Goal: Information Seeking & Learning: Learn about a topic

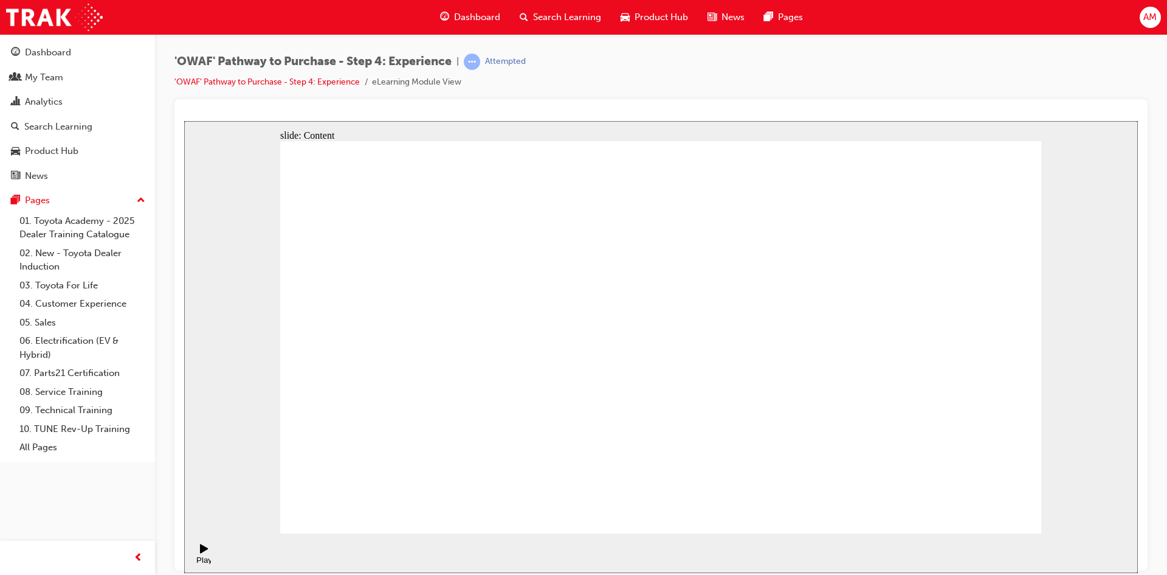
drag, startPoint x: 992, startPoint y: 508, endPoint x: 1058, endPoint y: 451, distance: 87.1
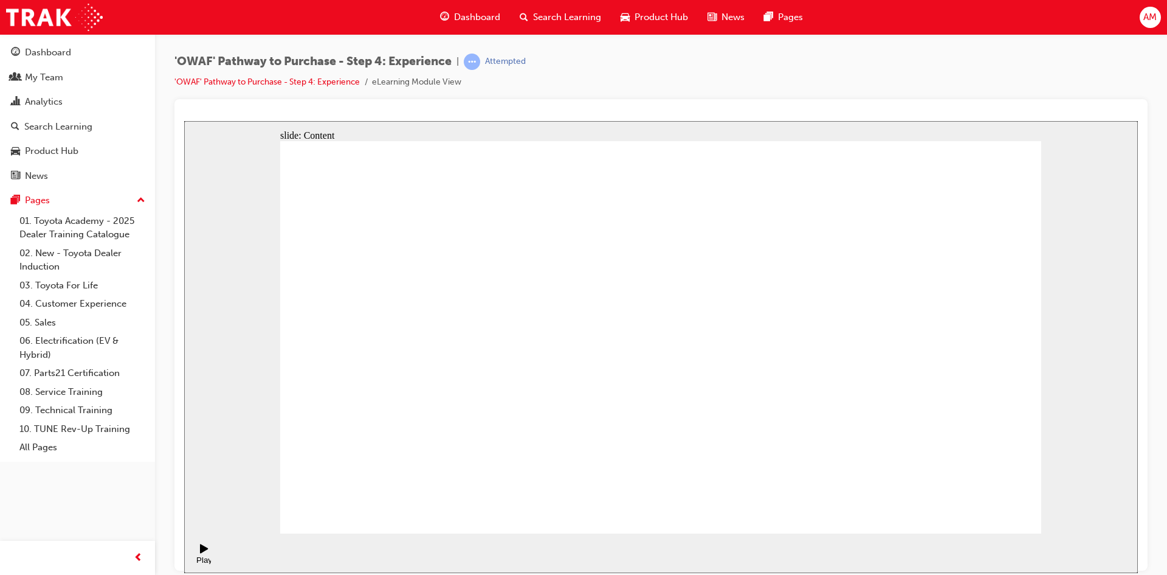
drag, startPoint x: 359, startPoint y: 397, endPoint x: 375, endPoint y: 398, distance: 16.5
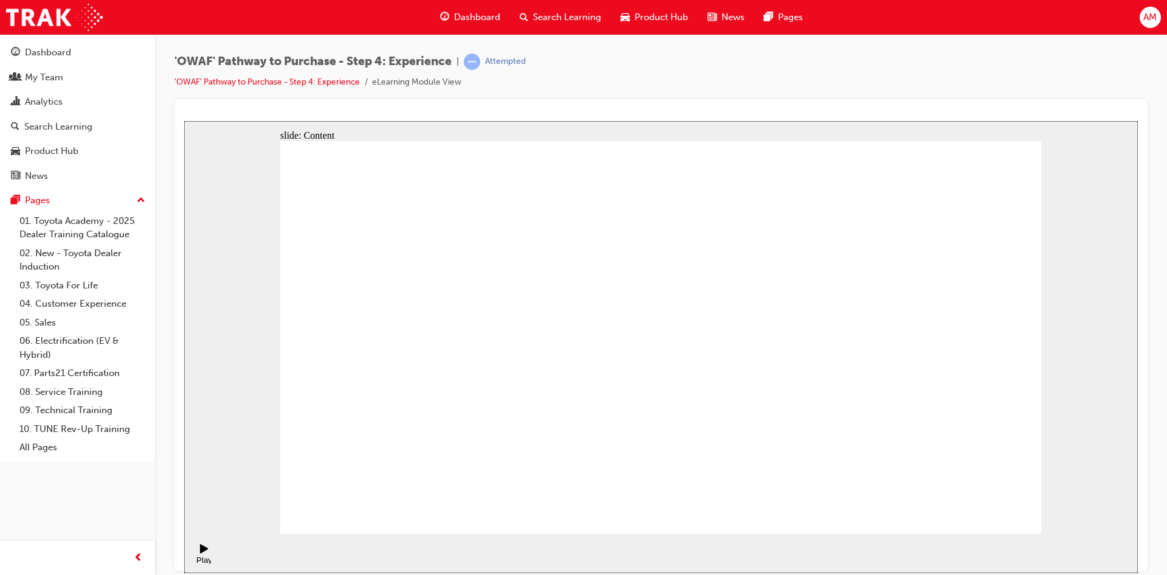
drag, startPoint x: 994, startPoint y: 494, endPoint x: 1052, endPoint y: 480, distance: 59.4
drag, startPoint x: 981, startPoint y: 503, endPoint x: 1048, endPoint y: 487, distance: 69.5
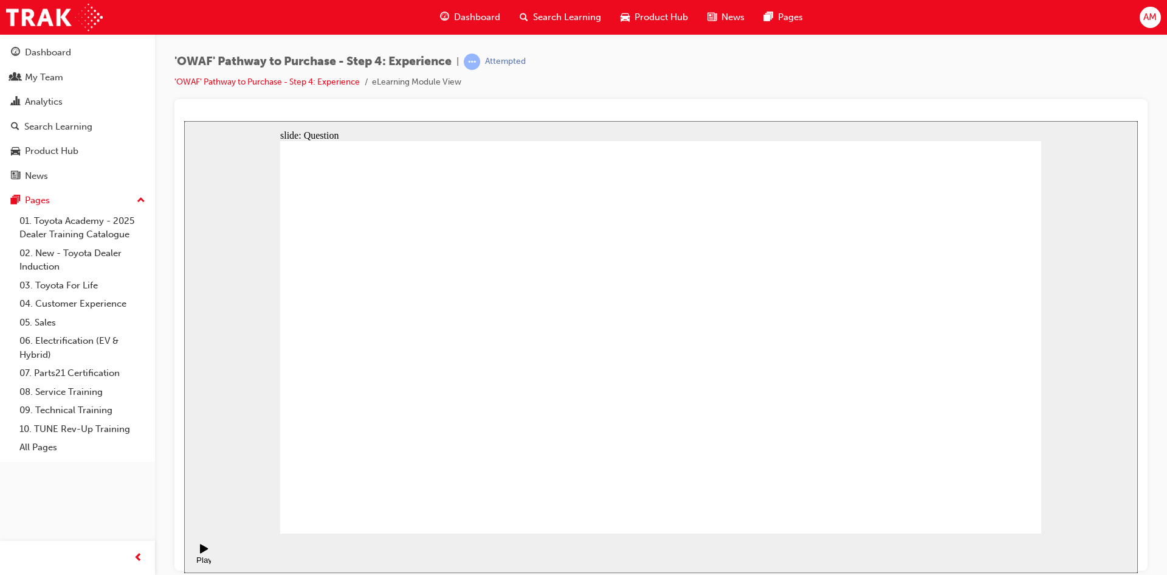
checkbox input "true"
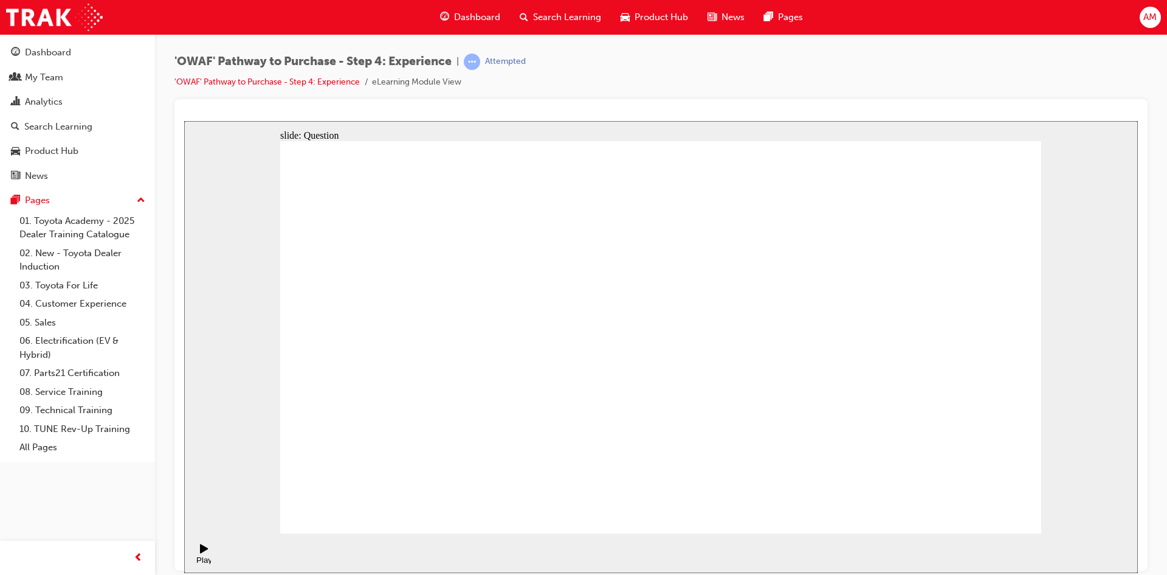
drag, startPoint x: 861, startPoint y: 399, endPoint x: 468, endPoint y: 431, distance: 394.7
drag, startPoint x: 933, startPoint y: 352, endPoint x: 457, endPoint y: 398, distance: 478.9
drag, startPoint x: 914, startPoint y: 393, endPoint x: 686, endPoint y: 418, distance: 229.3
drag, startPoint x: 904, startPoint y: 398, endPoint x: 457, endPoint y: 422, distance: 447.5
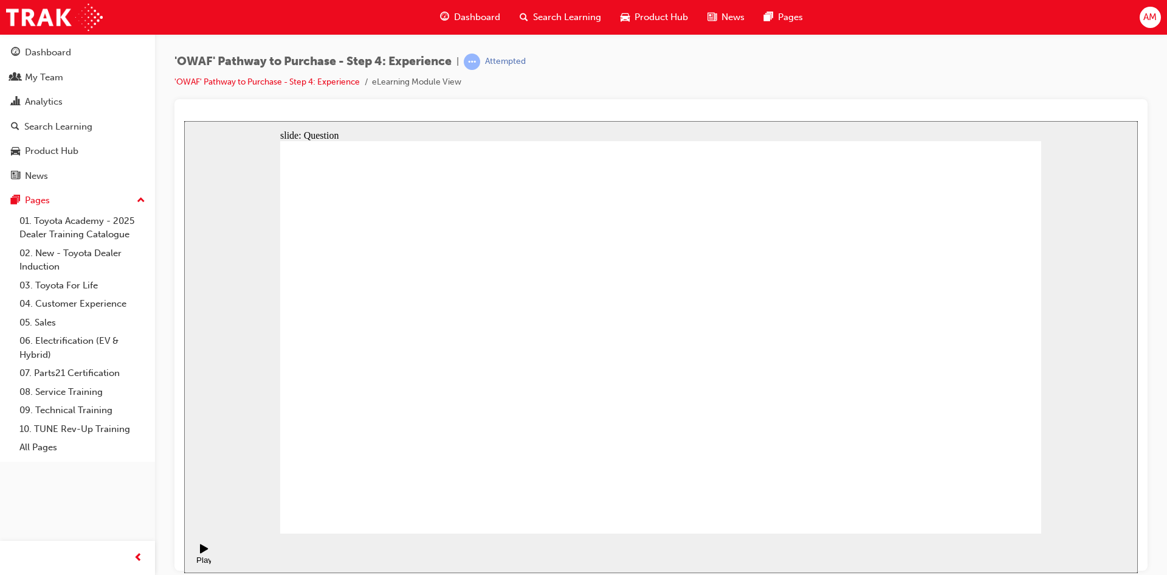
drag, startPoint x: 914, startPoint y: 382, endPoint x: 680, endPoint y: 413, distance: 235.6
drag, startPoint x: 909, startPoint y: 390, endPoint x: 668, endPoint y: 413, distance: 241.9
drag, startPoint x: 901, startPoint y: 406, endPoint x: 420, endPoint y: 440, distance: 482.2
drag, startPoint x: 904, startPoint y: 398, endPoint x: 669, endPoint y: 417, distance: 235.4
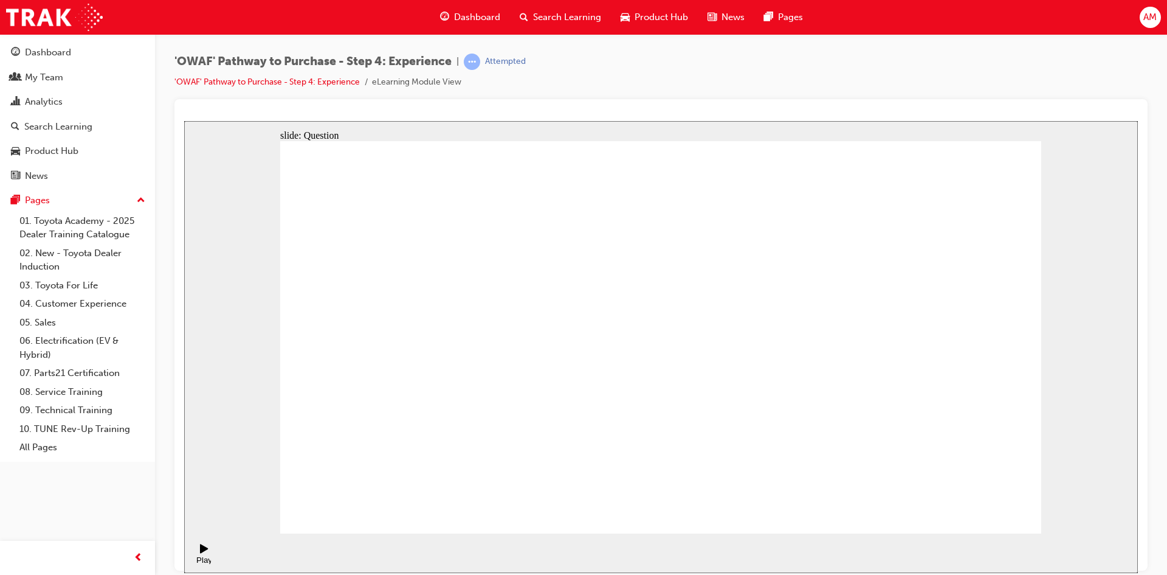
drag, startPoint x: 995, startPoint y: 447, endPoint x: 911, endPoint y: 338, distance: 137.4
drag, startPoint x: 916, startPoint y: 454, endPoint x: 749, endPoint y: 350, distance: 196.9
drag, startPoint x: 746, startPoint y: 458, endPoint x: 660, endPoint y: 348, distance: 139.4
drag, startPoint x: 669, startPoint y: 447, endPoint x: 837, endPoint y: 347, distance: 195.5
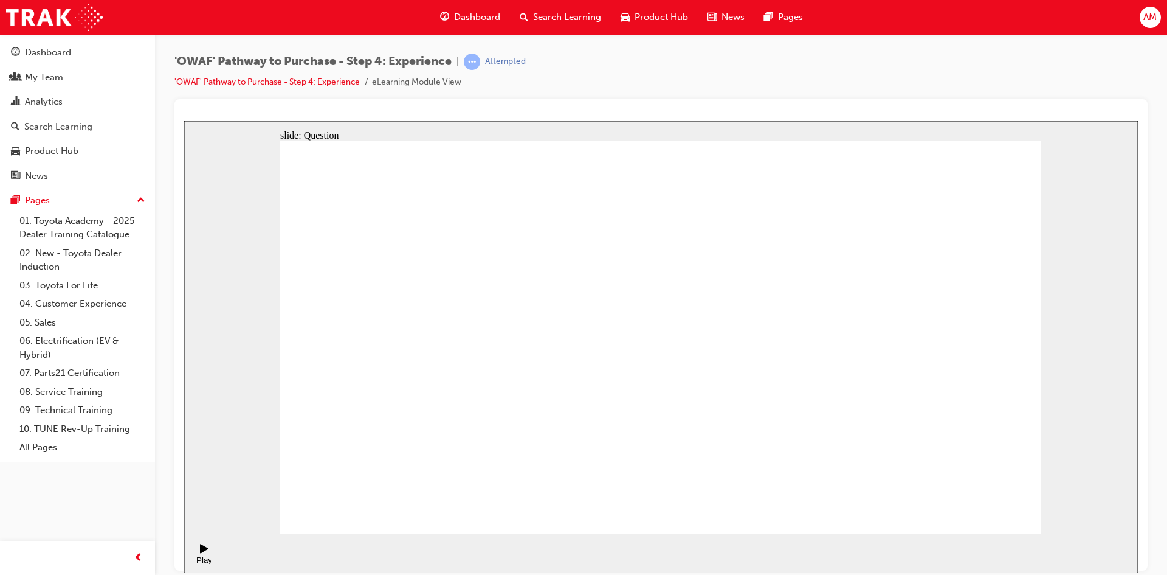
drag, startPoint x: 820, startPoint y: 418, endPoint x: 978, endPoint y: 310, distance: 191.7
drag, startPoint x: 570, startPoint y: 394, endPoint x: 657, endPoint y: 294, distance: 131.9
drag, startPoint x: 677, startPoint y: 422, endPoint x: 876, endPoint y: 297, distance: 235.5
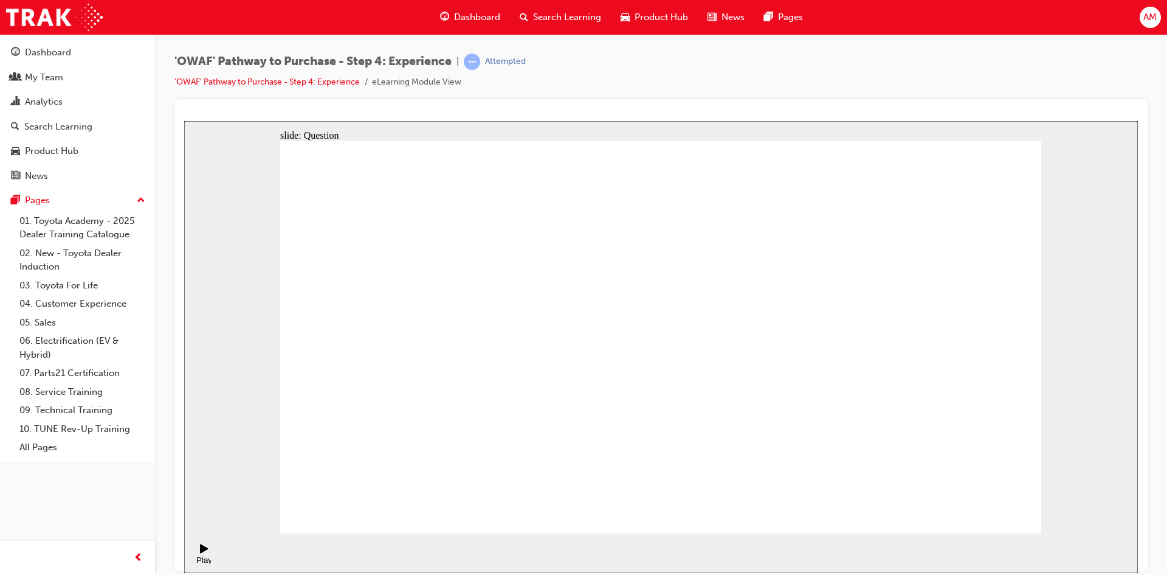
drag, startPoint x: 778, startPoint y: 465, endPoint x: 830, endPoint y: 338, distance: 137.2
radio input "true"
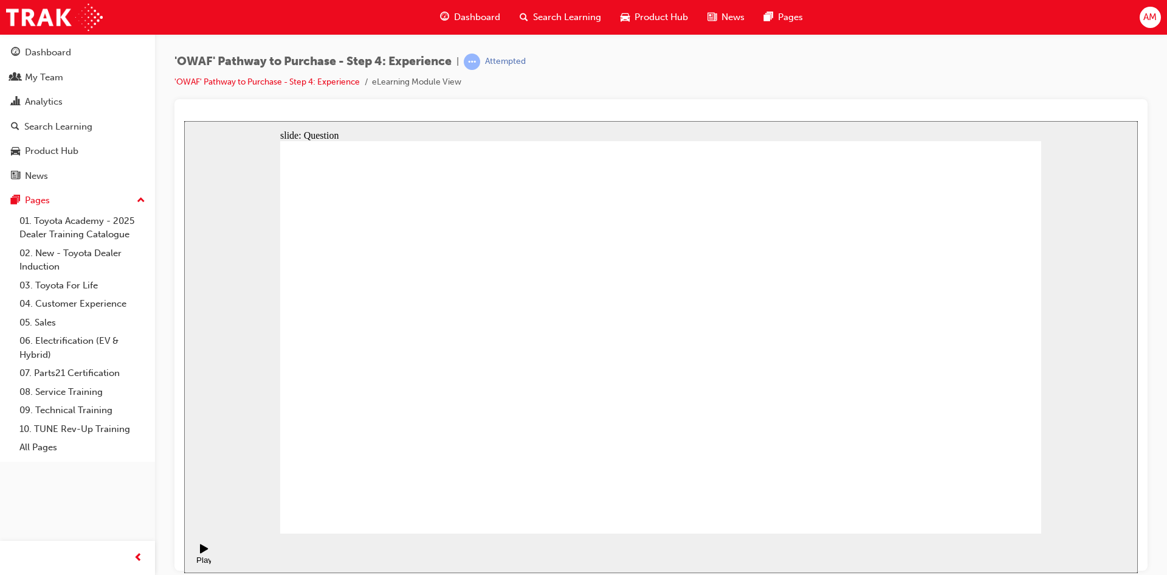
click at [589, 23] on span "Search Learning" at bounding box center [567, 17] width 68 height 14
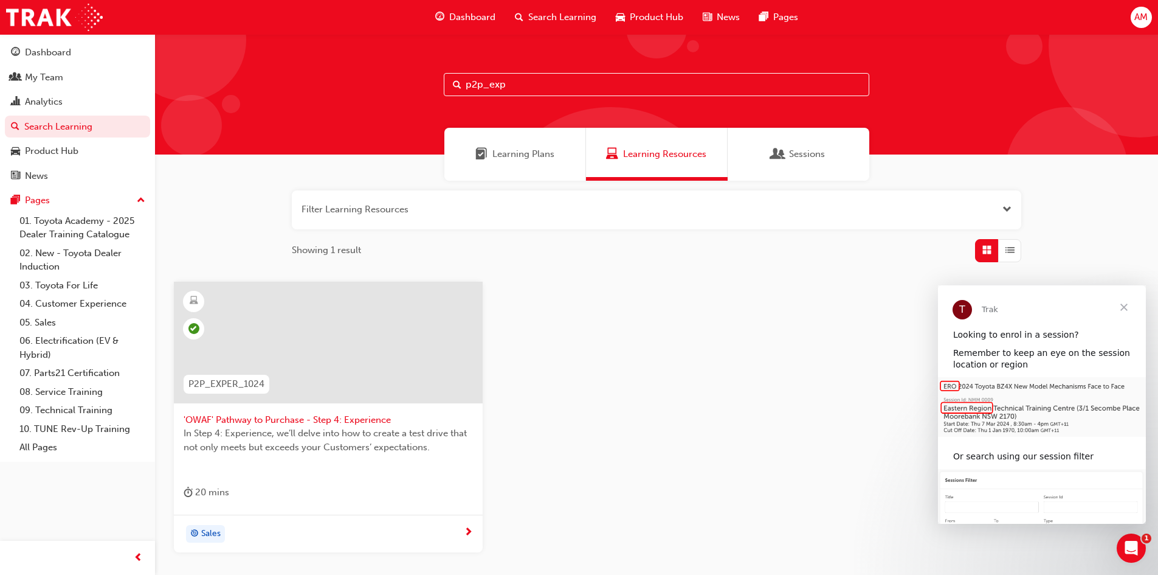
click at [533, 81] on input "p2p_exp" at bounding box center [657, 84] width 426 height 23
type input "p2p_offer"
click at [347, 421] on span "'OWAF' Pathway to Purchase - Step 5: Offer to Purchase" at bounding box center [328, 420] width 289 height 14
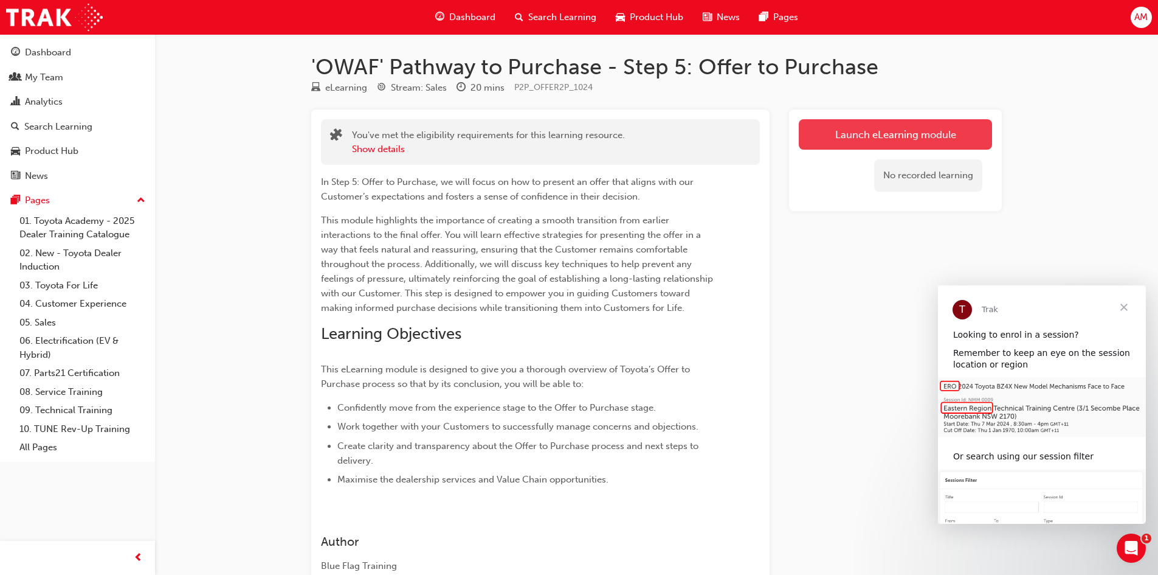
click at [866, 136] on link "Launch eLearning module" at bounding box center [895, 134] width 193 height 30
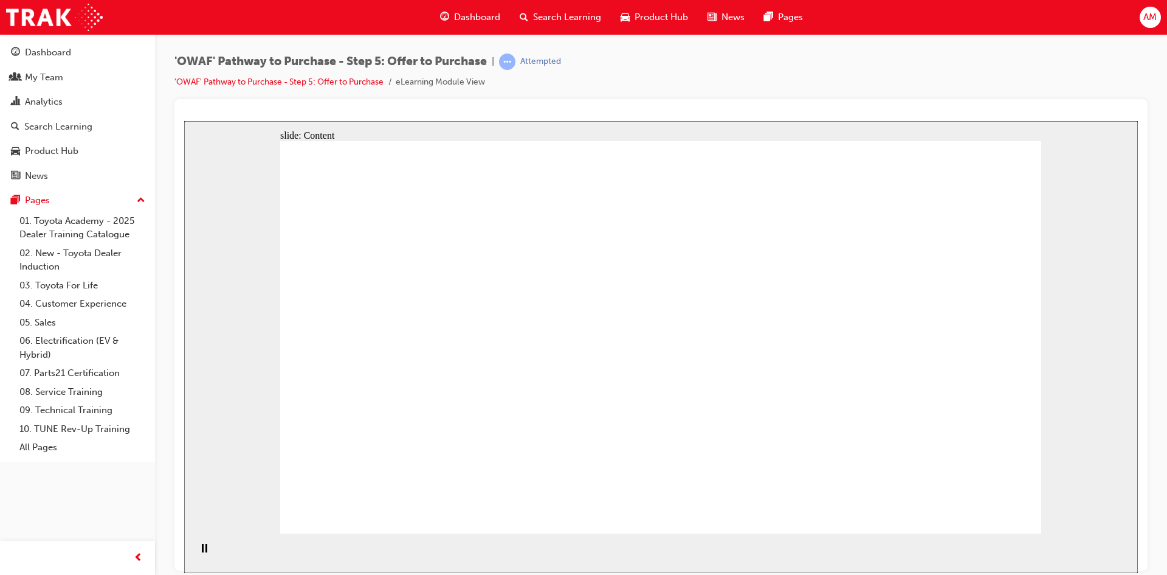
click at [201, 552] on icon "Play (Ctrl+Alt+P)" at bounding box center [204, 547] width 8 height 9
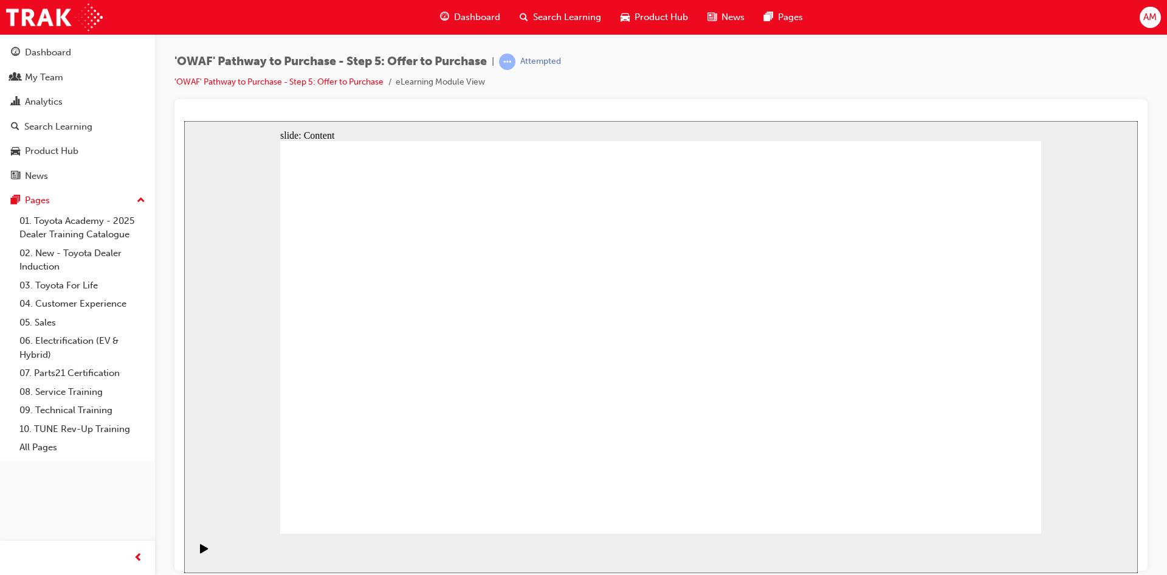
drag, startPoint x: 403, startPoint y: 462, endPoint x: 401, endPoint y: 426, distance: 36.6
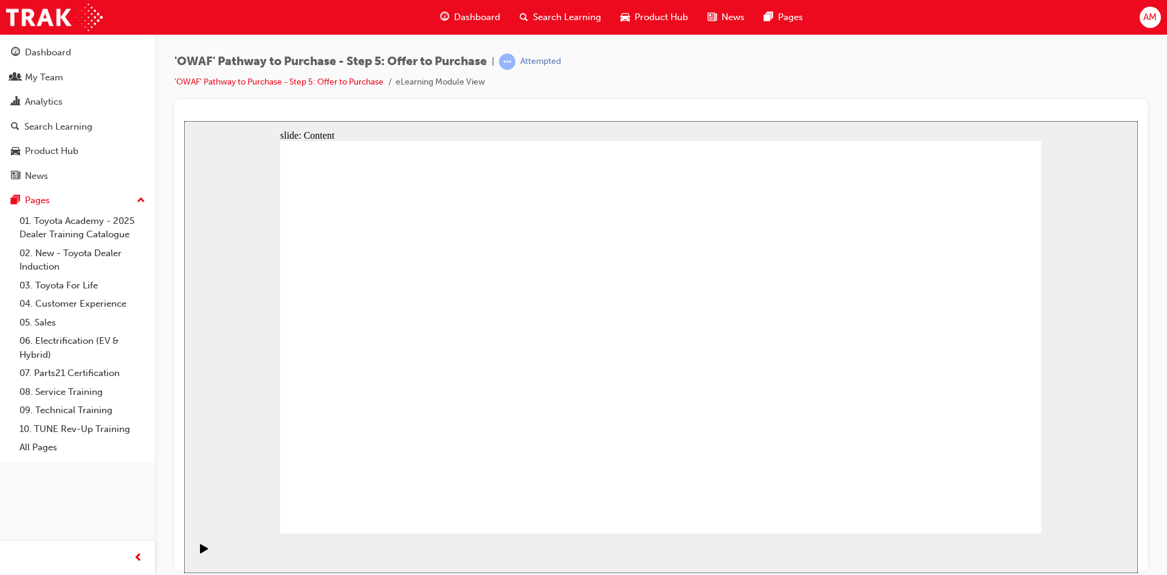
drag, startPoint x: 970, startPoint y: 517, endPoint x: 990, endPoint y: 503, distance: 24.1
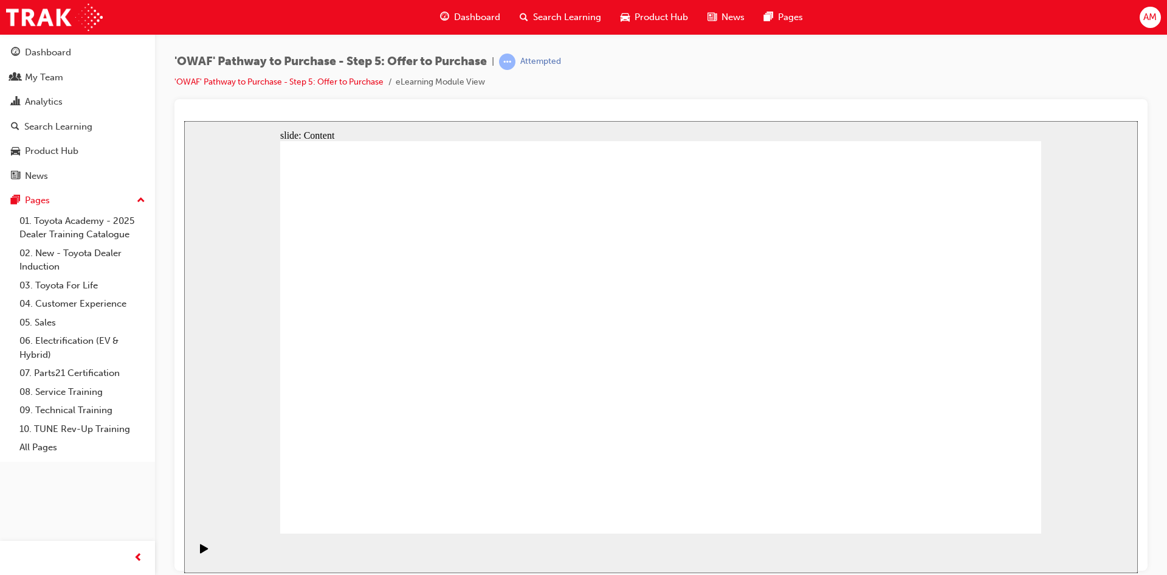
drag, startPoint x: 686, startPoint y: 215, endPoint x: 668, endPoint y: 218, distance: 19.0
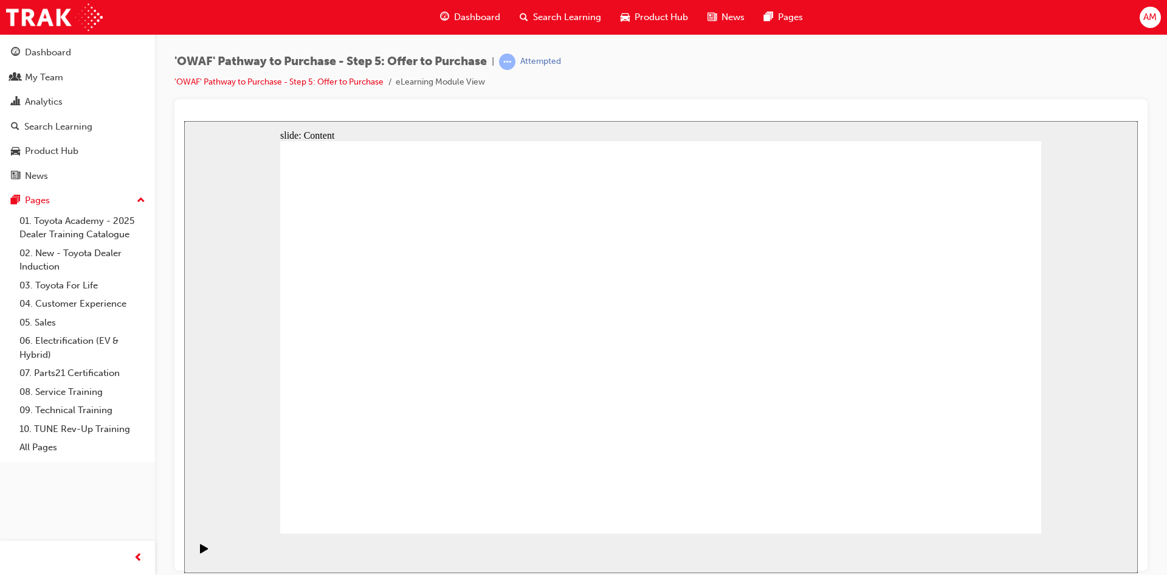
drag, startPoint x: 424, startPoint y: 248, endPoint x: 532, endPoint y: 241, distance: 108.4
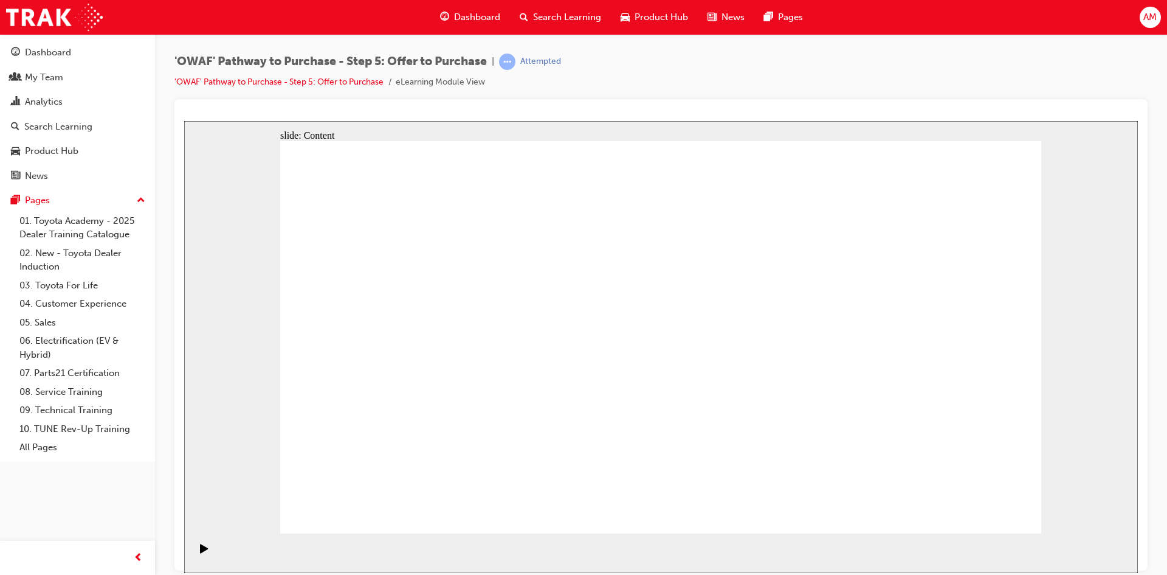
drag, startPoint x: 989, startPoint y: 502, endPoint x: 1330, endPoint y: 582, distance: 350.6
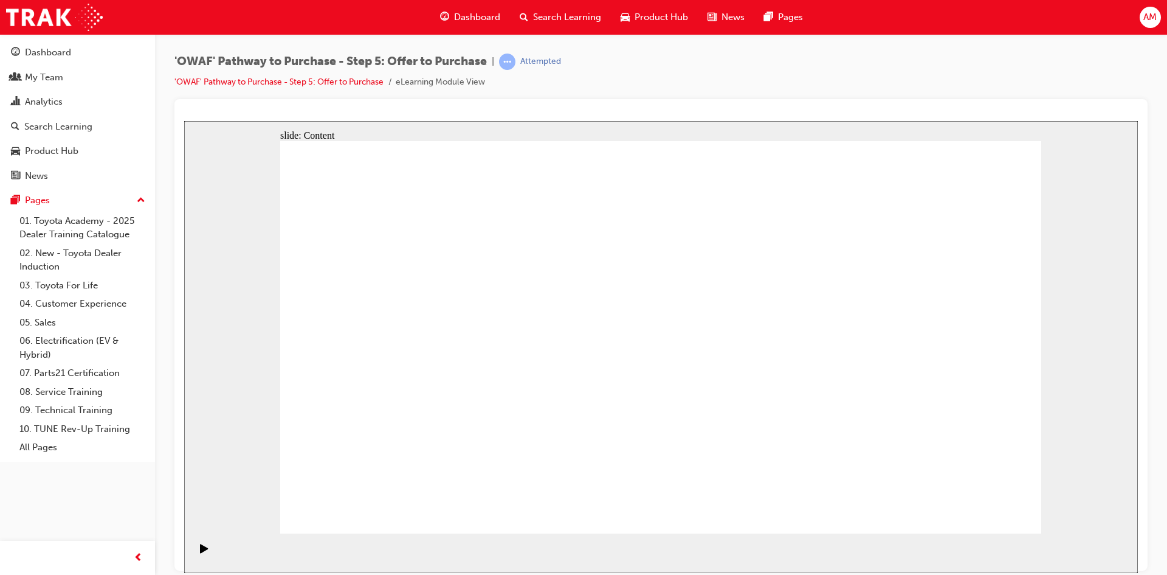
drag, startPoint x: 422, startPoint y: 352, endPoint x: 443, endPoint y: 328, distance: 32.3
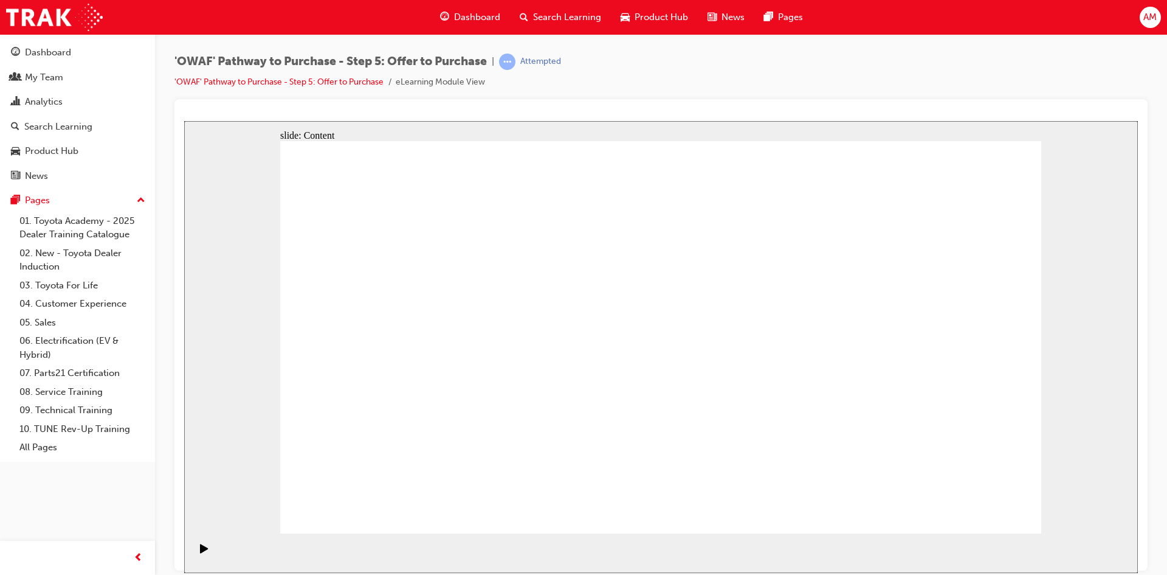
drag, startPoint x: 751, startPoint y: 298, endPoint x: 733, endPoint y: 272, distance: 31.9
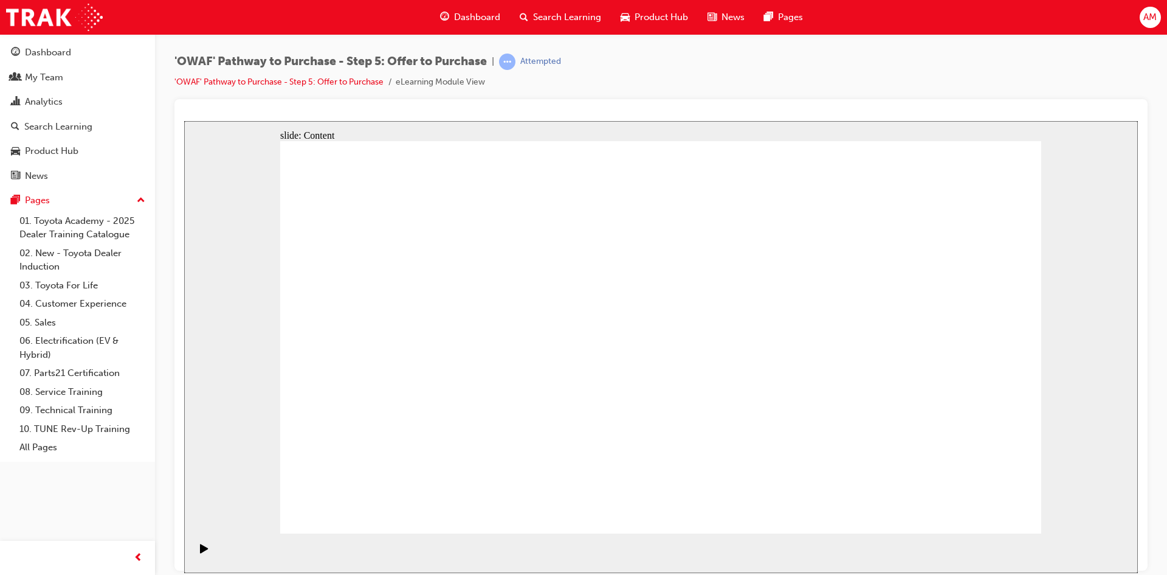
drag, startPoint x: 994, startPoint y: 262, endPoint x: 910, endPoint y: 241, distance: 86.6
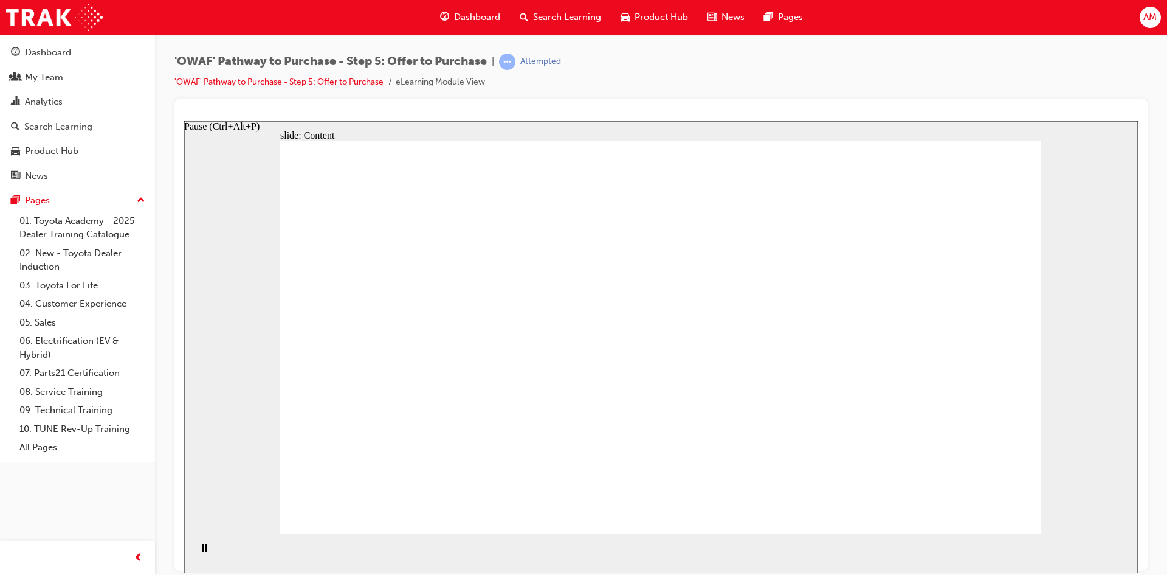
click at [202, 551] on rect "Pause (Ctrl+Alt+P)" at bounding box center [203, 547] width 2 height 9
click at [204, 553] on icon "Play (Ctrl+Alt+P)" at bounding box center [204, 548] width 9 height 10
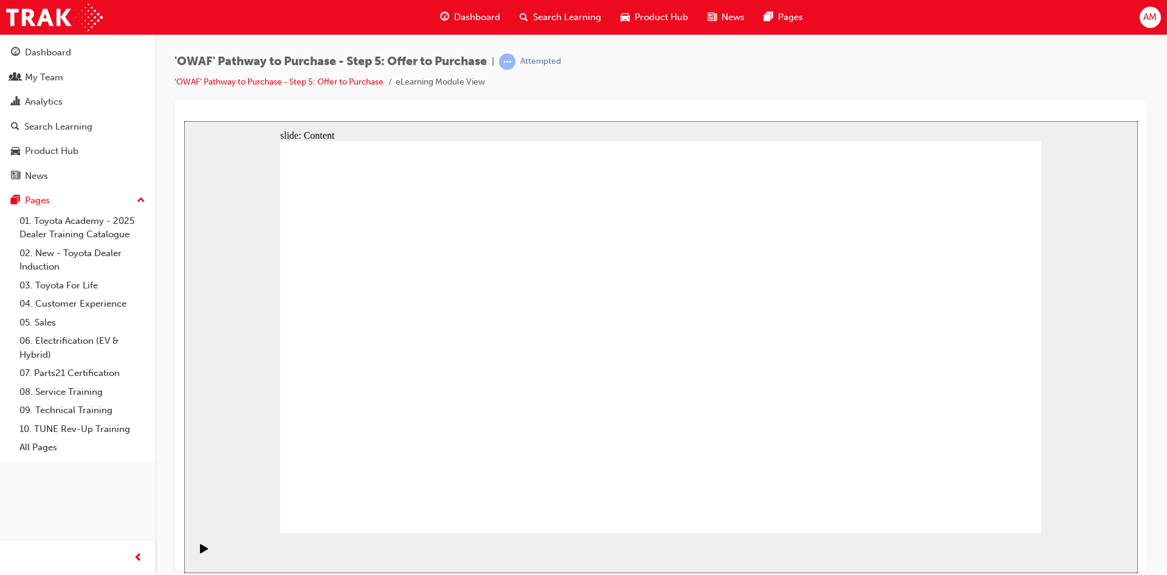
drag, startPoint x: 425, startPoint y: 474, endPoint x: 438, endPoint y: 465, distance: 16.2
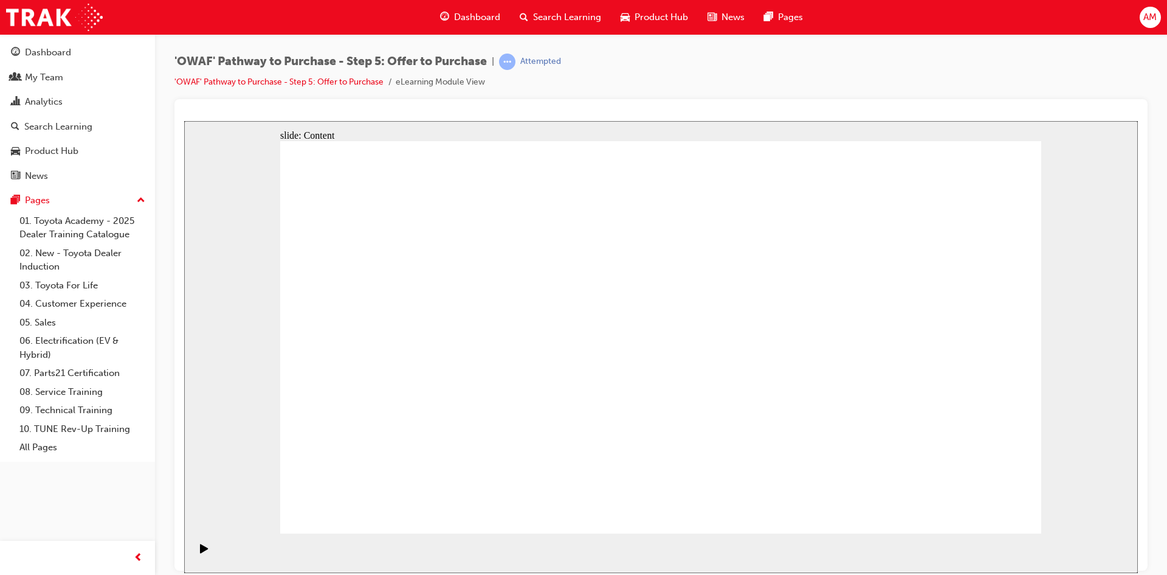
drag, startPoint x: 836, startPoint y: 270, endPoint x: 890, endPoint y: 264, distance: 53.8
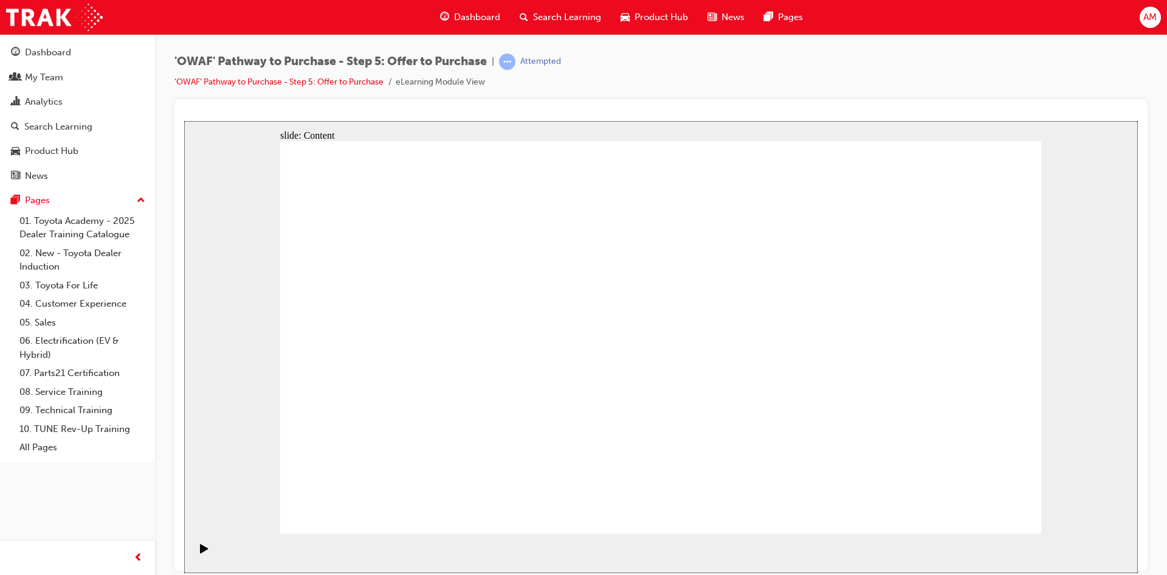
drag, startPoint x: 1025, startPoint y: 265, endPoint x: 1004, endPoint y: 271, distance: 21.4
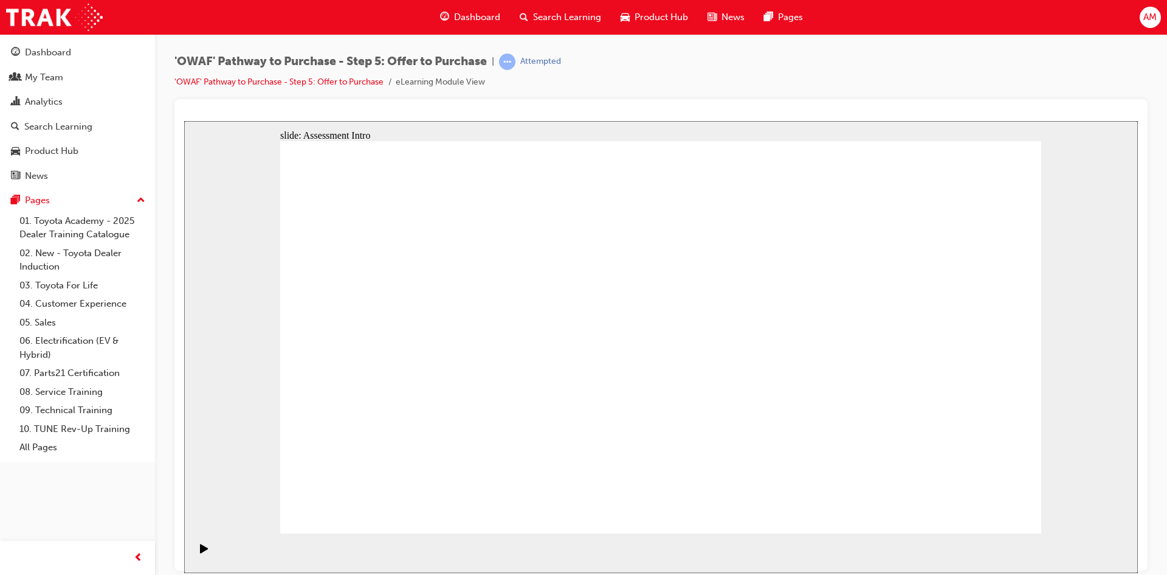
click at [204, 549] on icon "Play (Ctrl+Alt+P)" at bounding box center [204, 548] width 9 height 10
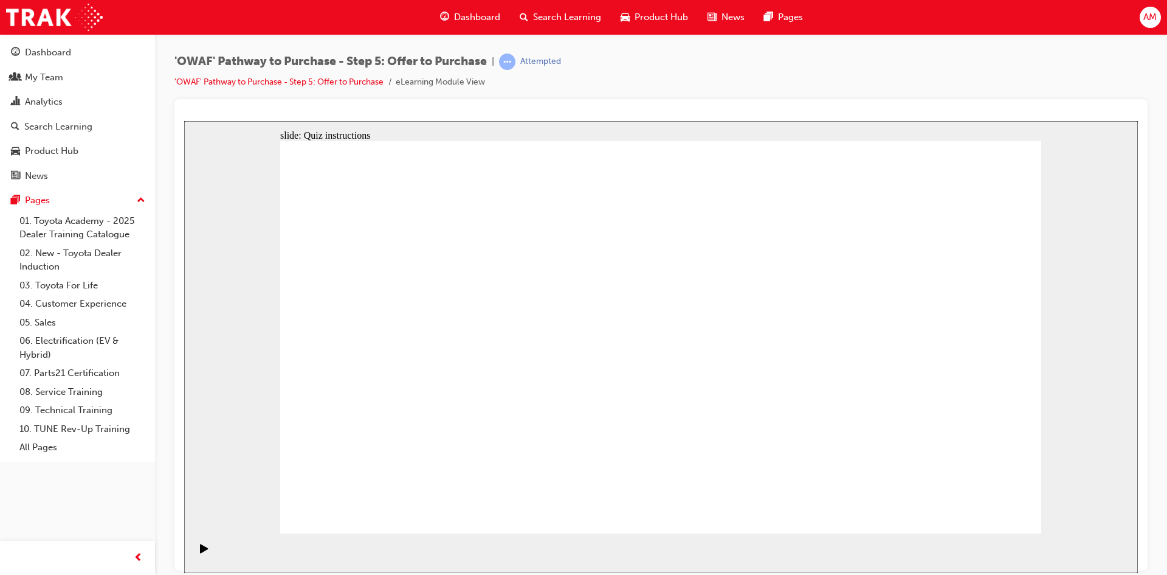
radio input "false"
radio input "true"
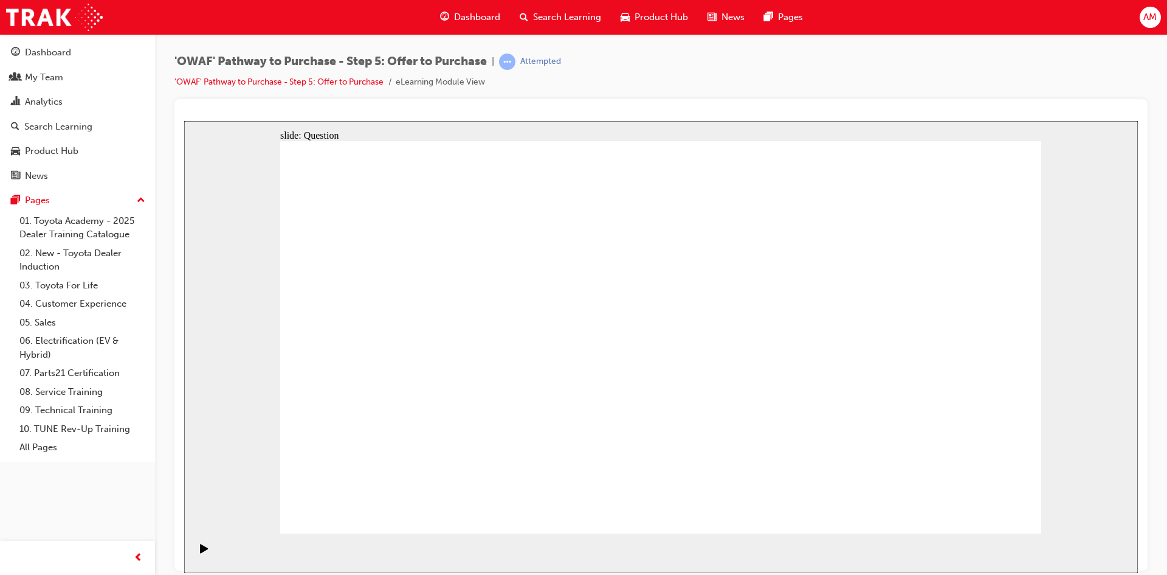
radio input "true"
drag, startPoint x: 954, startPoint y: 313, endPoint x: 440, endPoint y: 412, distance: 524.0
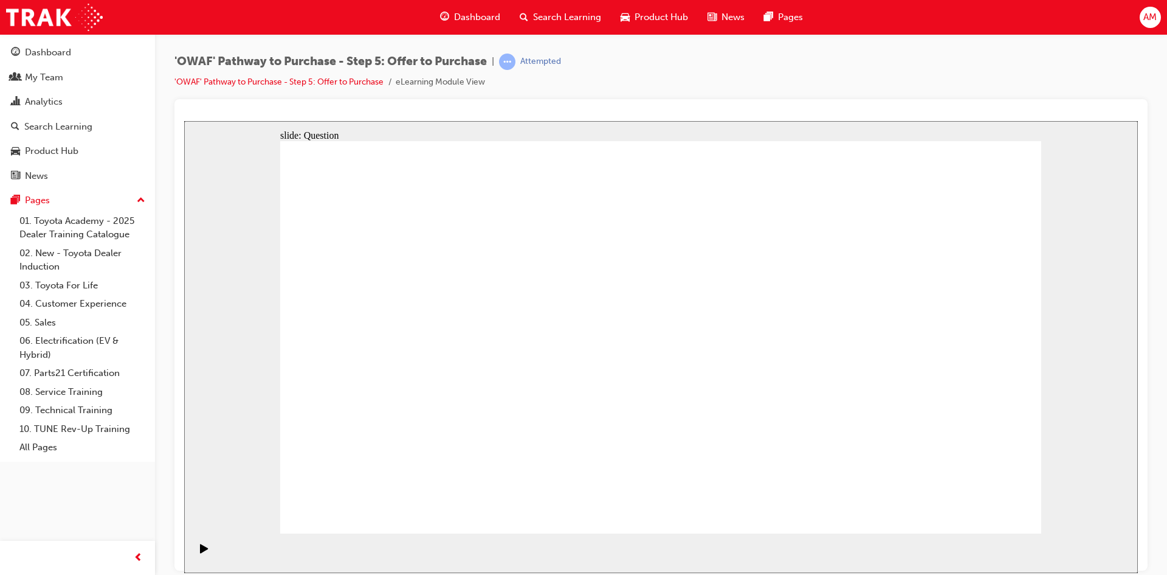
drag, startPoint x: 857, startPoint y: 320, endPoint x: 621, endPoint y: 421, distance: 256.0
drag, startPoint x: 395, startPoint y: 321, endPoint x: 755, endPoint y: 418, distance: 373.4
drag, startPoint x: 626, startPoint y: 317, endPoint x: 919, endPoint y: 412, distance: 307.5
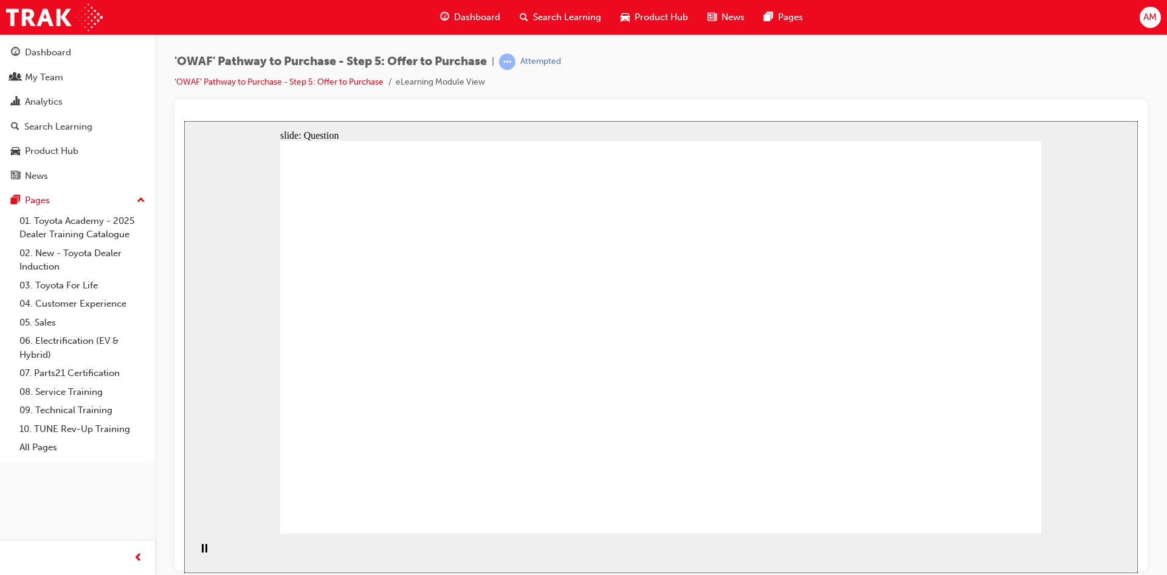
drag, startPoint x: 820, startPoint y: 374, endPoint x: 640, endPoint y: 364, distance: 180.8
drag, startPoint x: 829, startPoint y: 439, endPoint x: 457, endPoint y: 382, distance: 376.5
drag, startPoint x: 956, startPoint y: 313, endPoint x: 451, endPoint y: 322, distance: 505.9
drag, startPoint x: 959, startPoint y: 378, endPoint x: 481, endPoint y: 440, distance: 482.6
drag, startPoint x: 727, startPoint y: 328, endPoint x: 606, endPoint y: 327, distance: 121.6
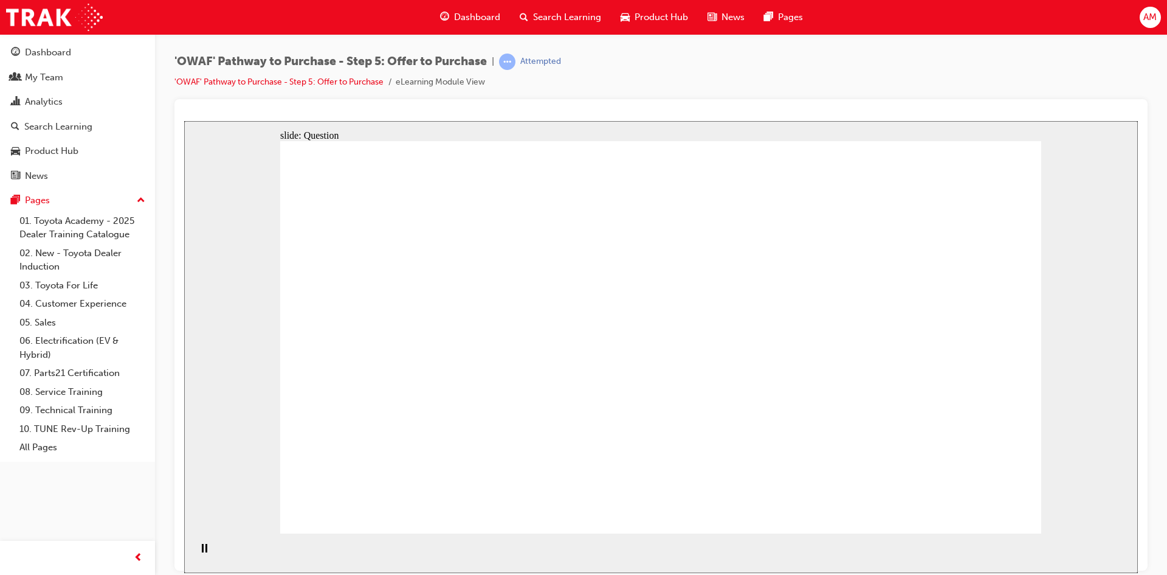
drag, startPoint x: 922, startPoint y: 428, endPoint x: 612, endPoint y: 426, distance: 310.1
checkbox input "true"
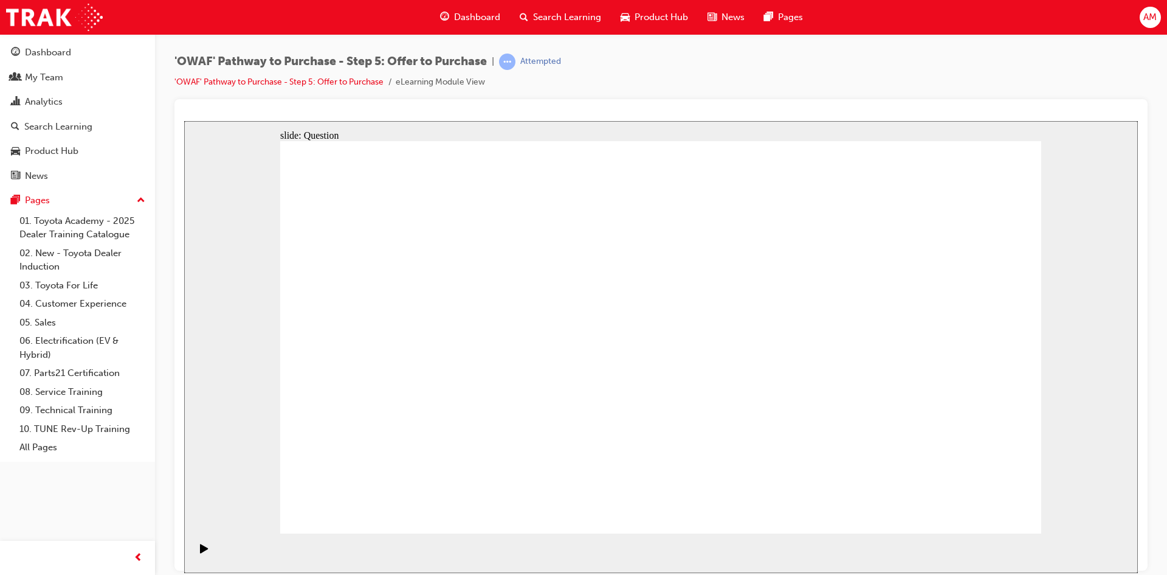
checkbox input "true"
drag, startPoint x: 512, startPoint y: 384, endPoint x: 426, endPoint y: 383, distance: 85.7
checkbox input "true"
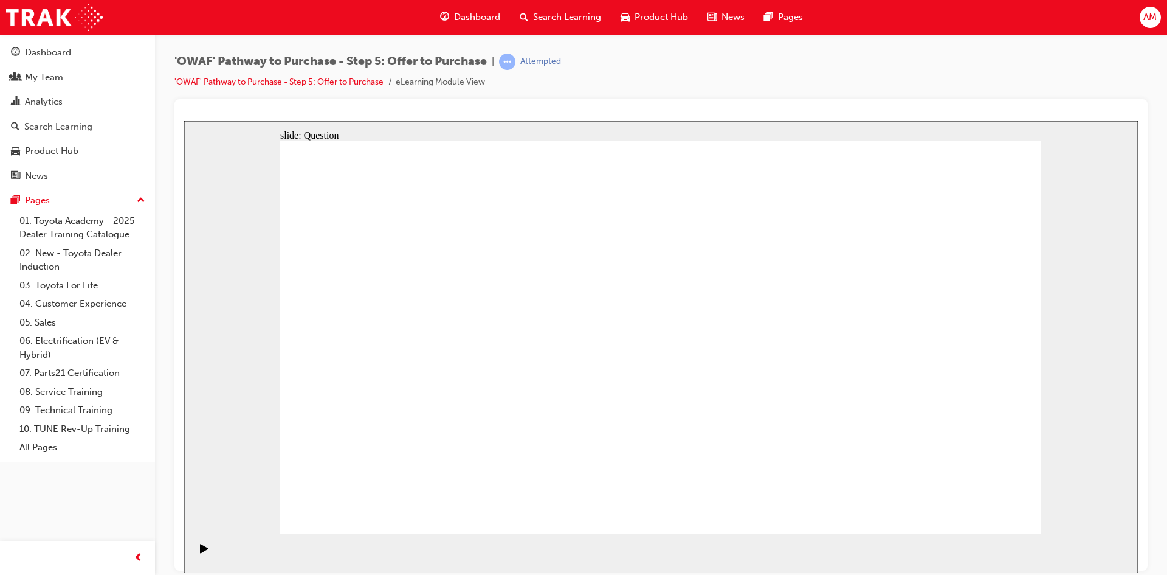
checkbox input "true"
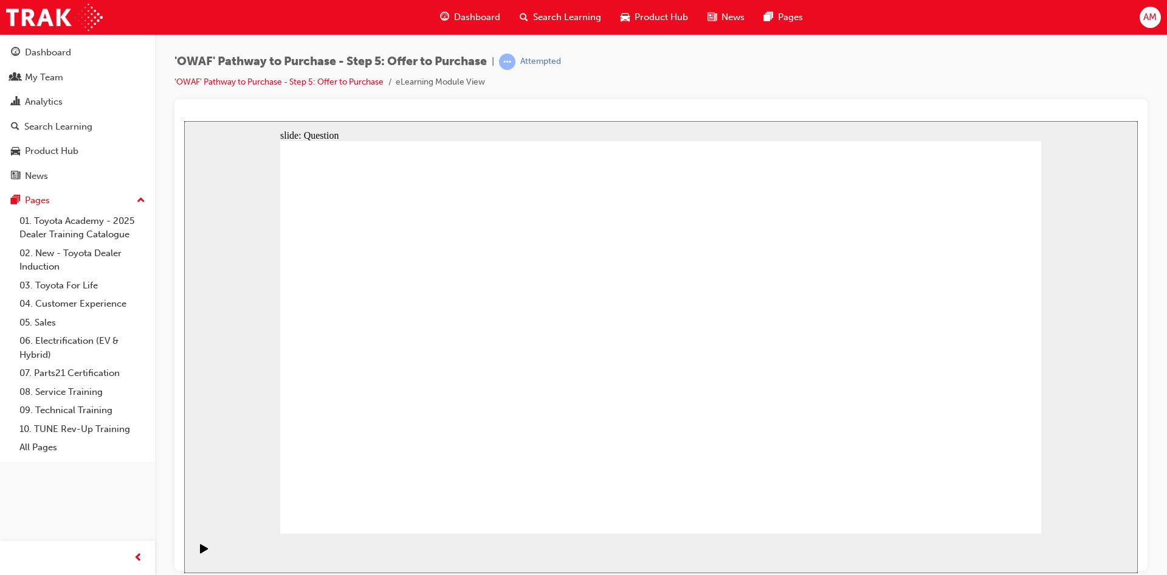
checkbox input "true"
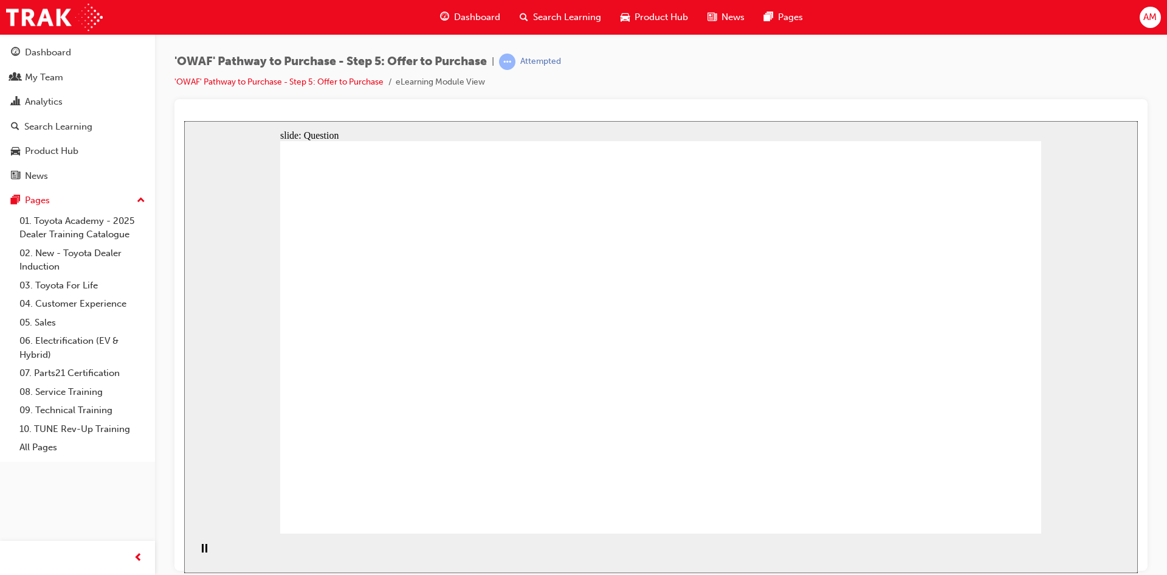
radio input "false"
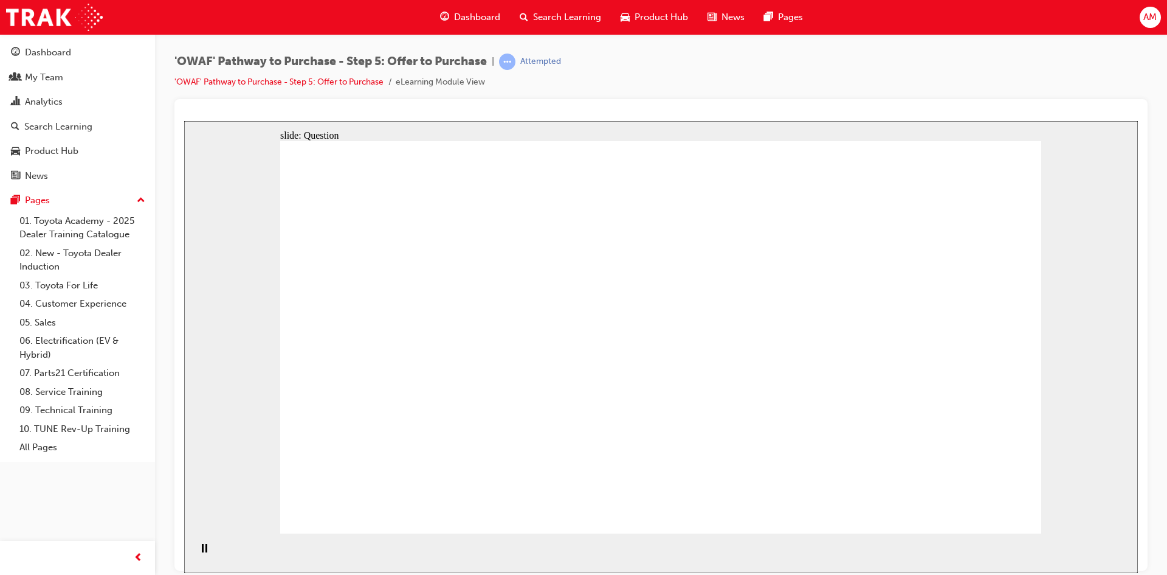
radio input "true"
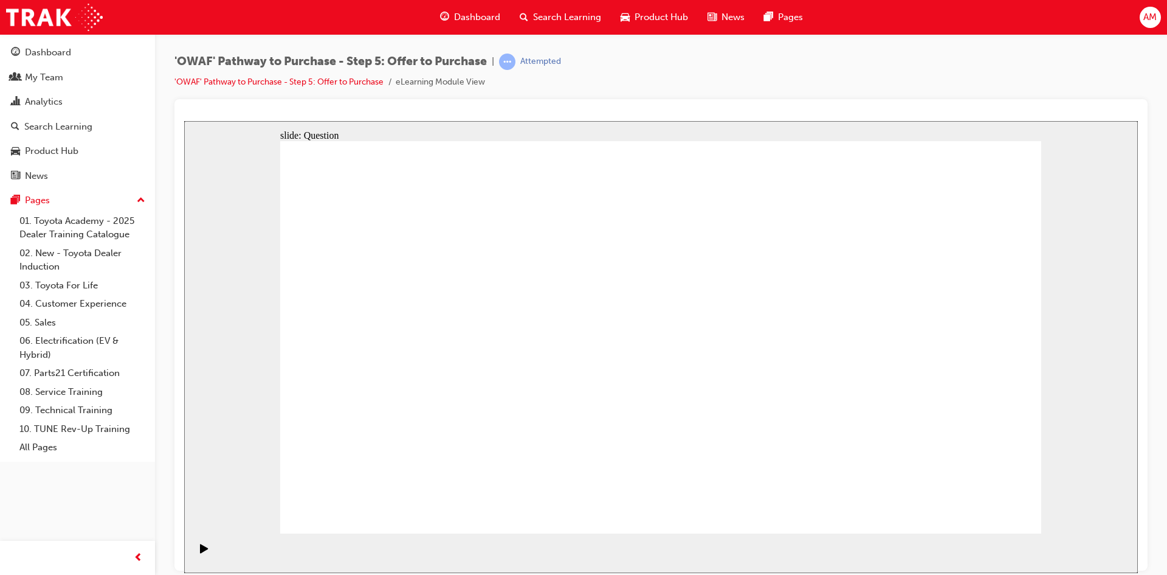
radio input "true"
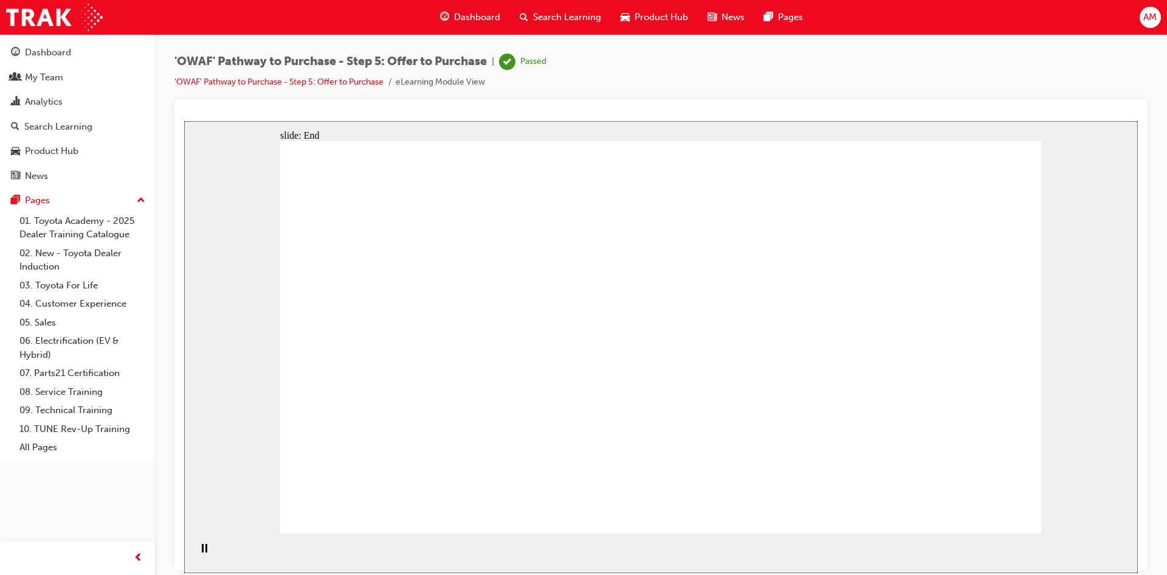
click at [581, 13] on span "Search Learning" at bounding box center [567, 17] width 68 height 14
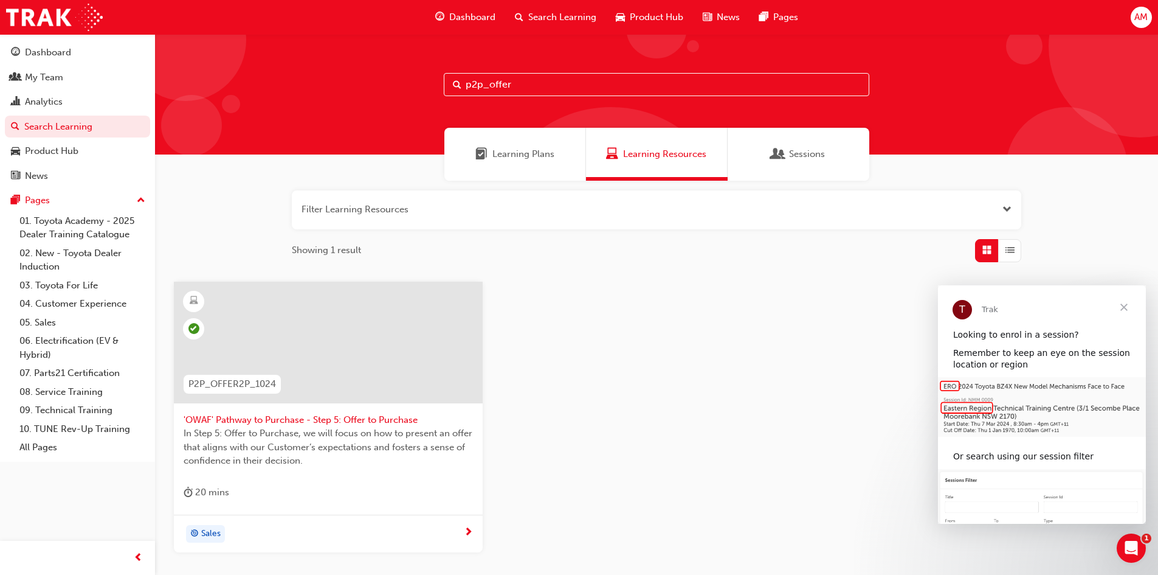
click at [550, 85] on input "p2p_offer" at bounding box center [657, 84] width 426 height 23
type input "p2p_del"
click at [286, 417] on span "'OWAF' Pathway to Purchase - Step 6: Vehicle Delivery" at bounding box center [328, 420] width 289 height 14
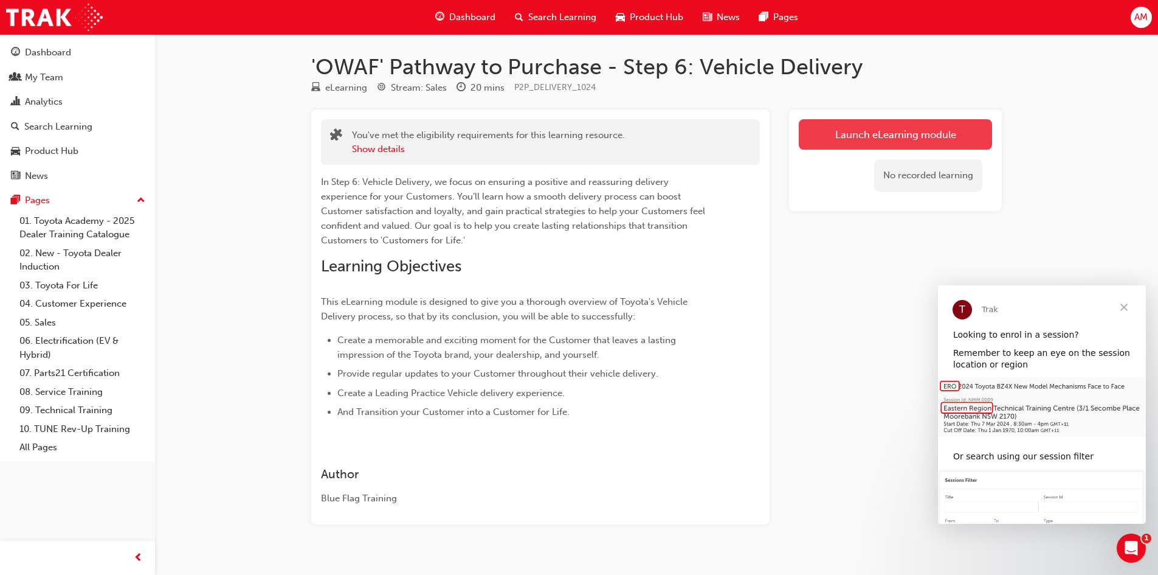
click at [955, 134] on link "Launch eLearning module" at bounding box center [895, 134] width 193 height 30
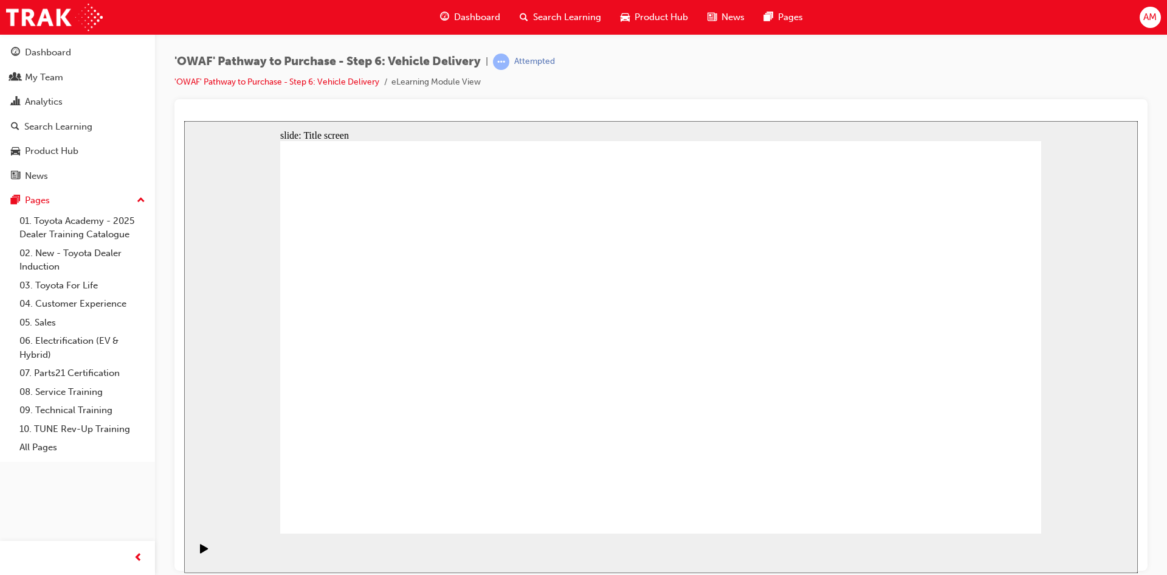
drag, startPoint x: 978, startPoint y: 494, endPoint x: 973, endPoint y: 502, distance: 8.8
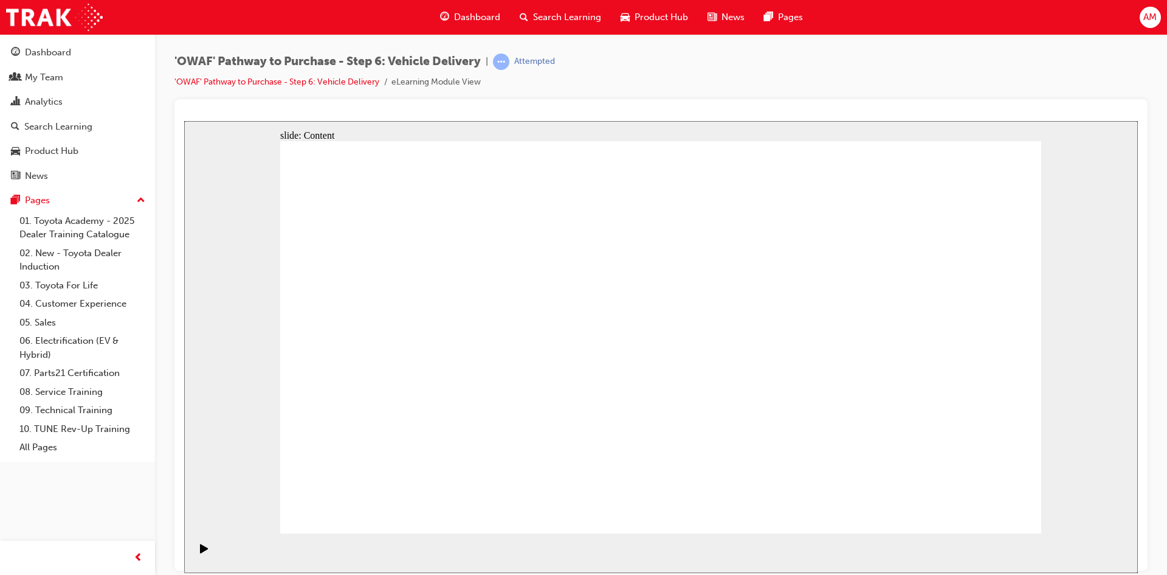
drag, startPoint x: 998, startPoint y: 494, endPoint x: 984, endPoint y: 512, distance: 23.4
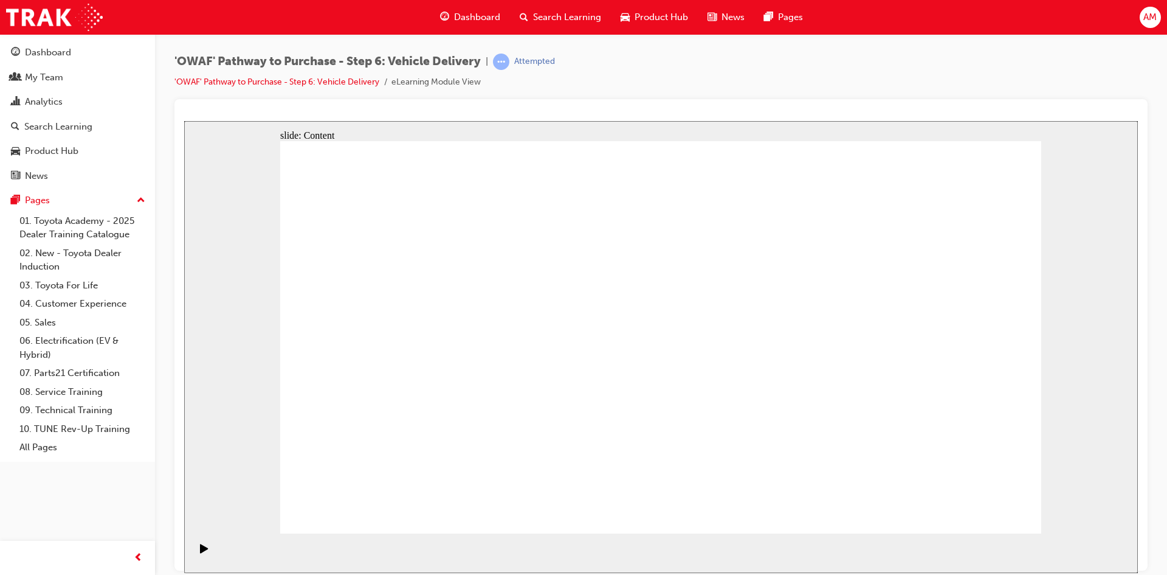
drag, startPoint x: 941, startPoint y: 504, endPoint x: 950, endPoint y: 502, distance: 9.4
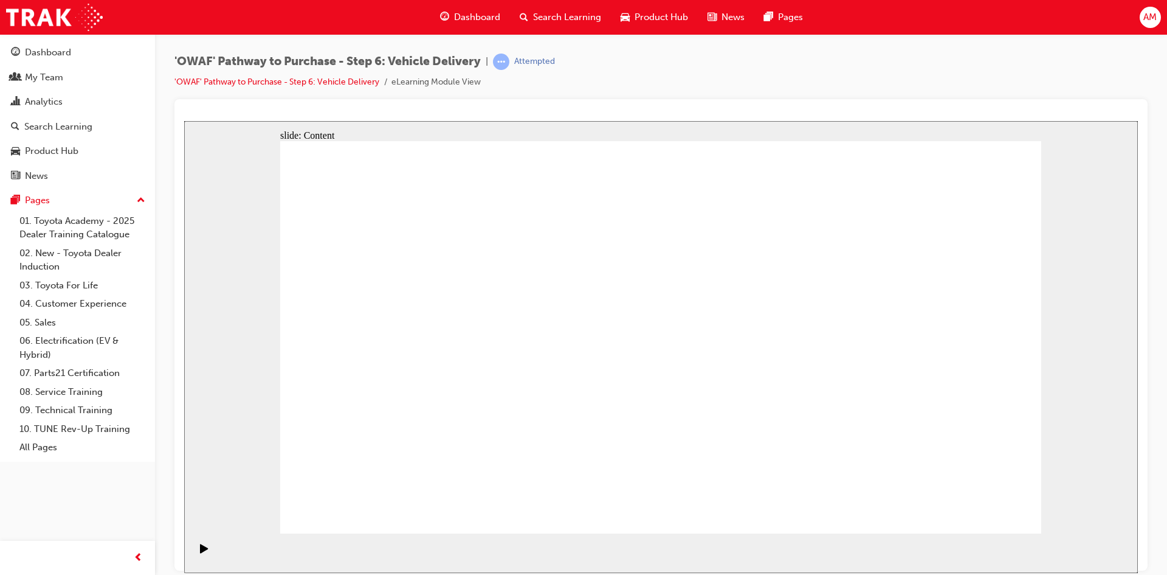
drag, startPoint x: 983, startPoint y: 494, endPoint x: 977, endPoint y: 500, distance: 7.7
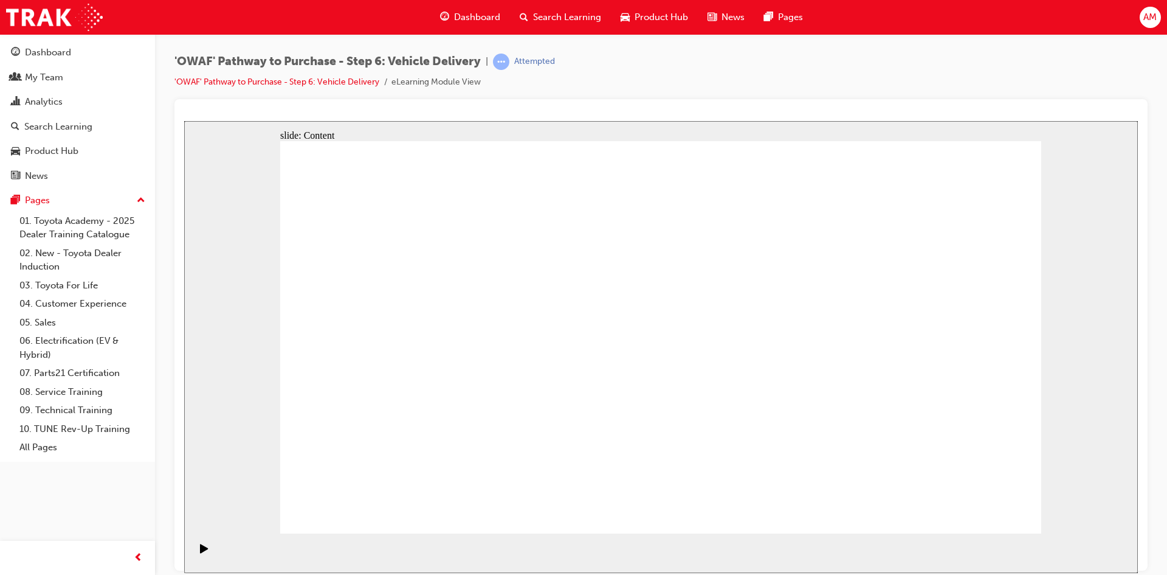
drag, startPoint x: 993, startPoint y: 173, endPoint x: 1006, endPoint y: 168, distance: 13.3
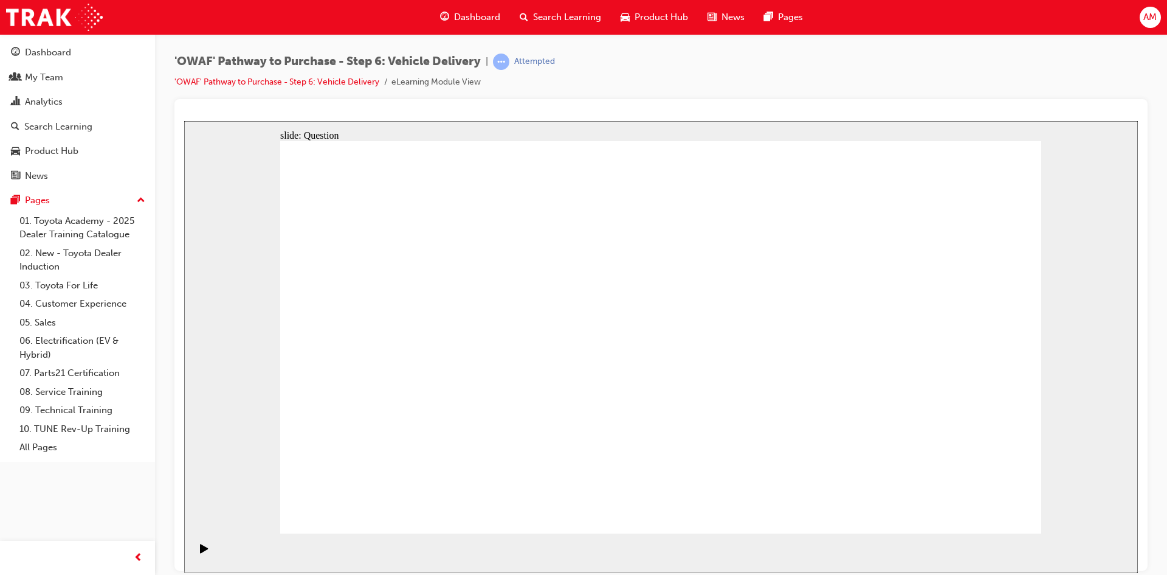
radio input "true"
drag, startPoint x: 562, startPoint y: 448, endPoint x: 583, endPoint y: 313, distance: 136.6
drag, startPoint x: 681, startPoint y: 429, endPoint x: 818, endPoint y: 313, distance: 179.4
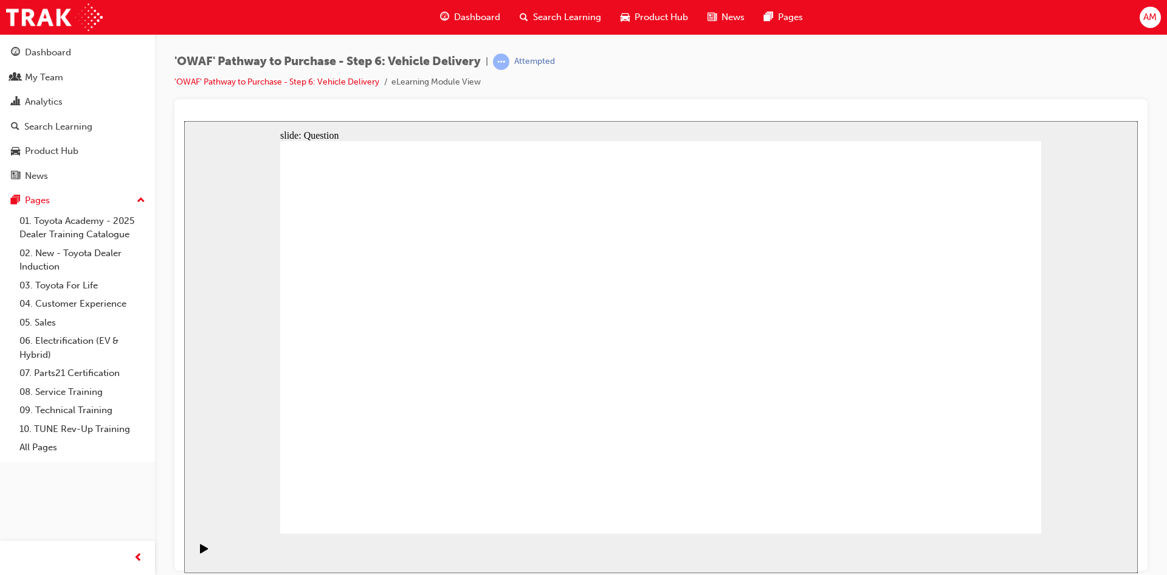
drag, startPoint x: 809, startPoint y: 434, endPoint x: 471, endPoint y: 361, distance: 345.7
drag, startPoint x: 539, startPoint y: 422, endPoint x: 567, endPoint y: 304, distance: 121.2
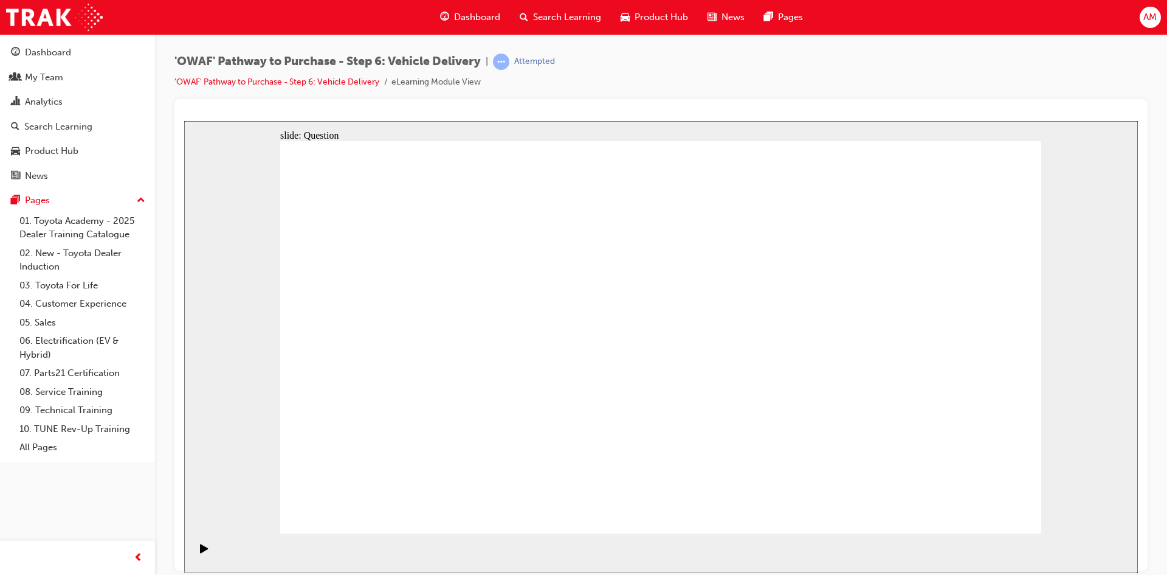
checkbox input "true"
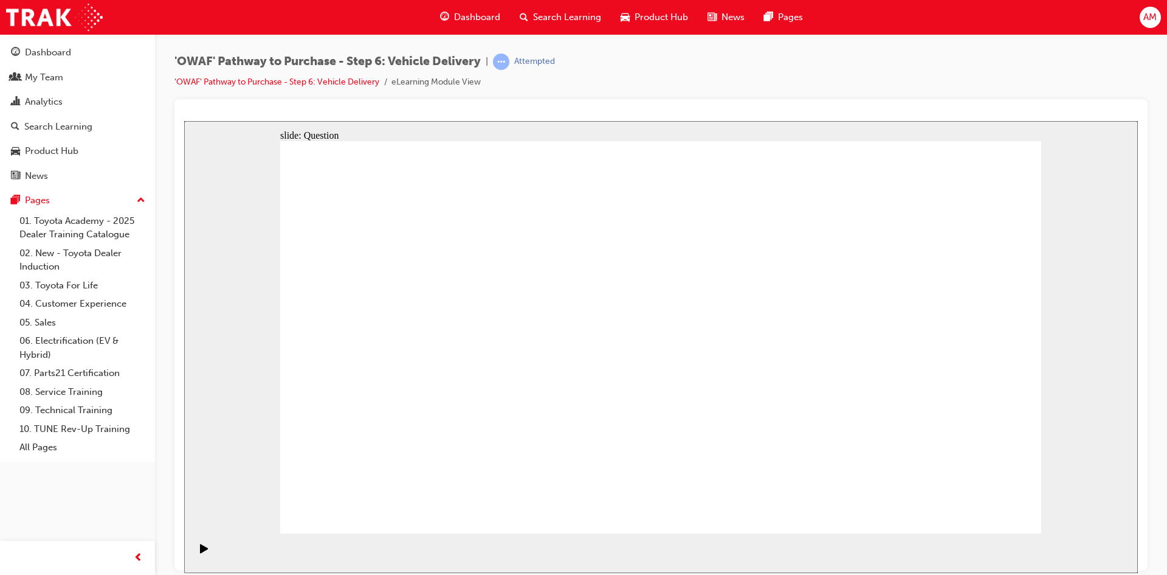
drag, startPoint x: 922, startPoint y: 365, endPoint x: 463, endPoint y: 396, distance: 459.5
drag, startPoint x: 917, startPoint y: 352, endPoint x: 432, endPoint y: 383, distance: 486.8
drag, startPoint x: 942, startPoint y: 361, endPoint x: 689, endPoint y: 393, distance: 255.6
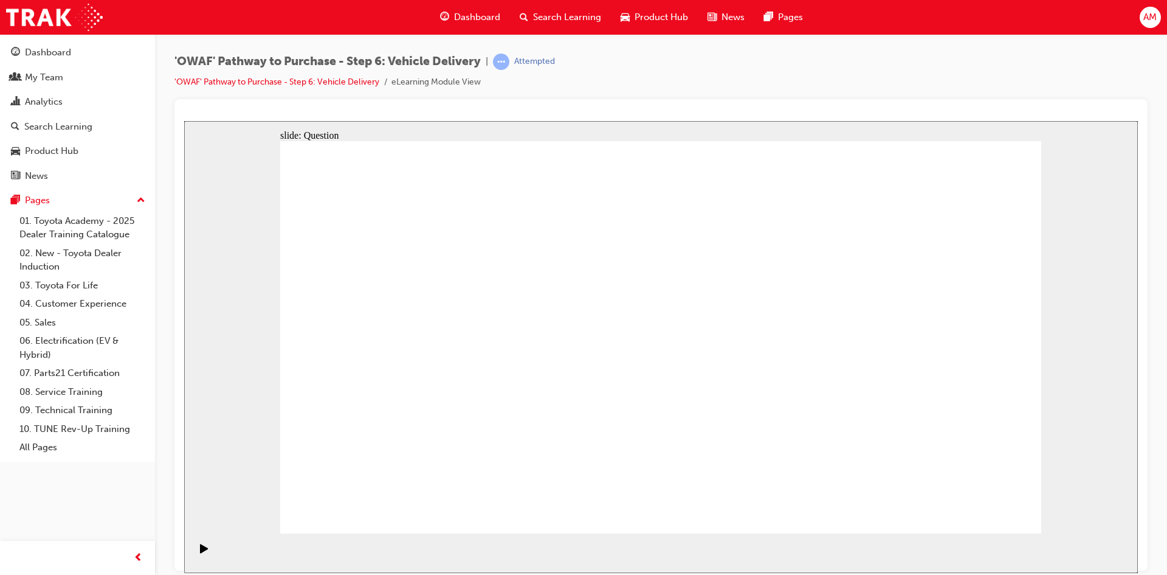
drag, startPoint x: 913, startPoint y: 359, endPoint x: 426, endPoint y: 388, distance: 487.3
drag, startPoint x: 900, startPoint y: 375, endPoint x: 407, endPoint y: 402, distance: 494.5
drag, startPoint x: 938, startPoint y: 382, endPoint x: 684, endPoint y: 416, distance: 255.8
drag, startPoint x: 953, startPoint y: 412, endPoint x: 457, endPoint y: 452, distance: 497.7
drag, startPoint x: 930, startPoint y: 411, endPoint x: 428, endPoint y: 442, distance: 502.6
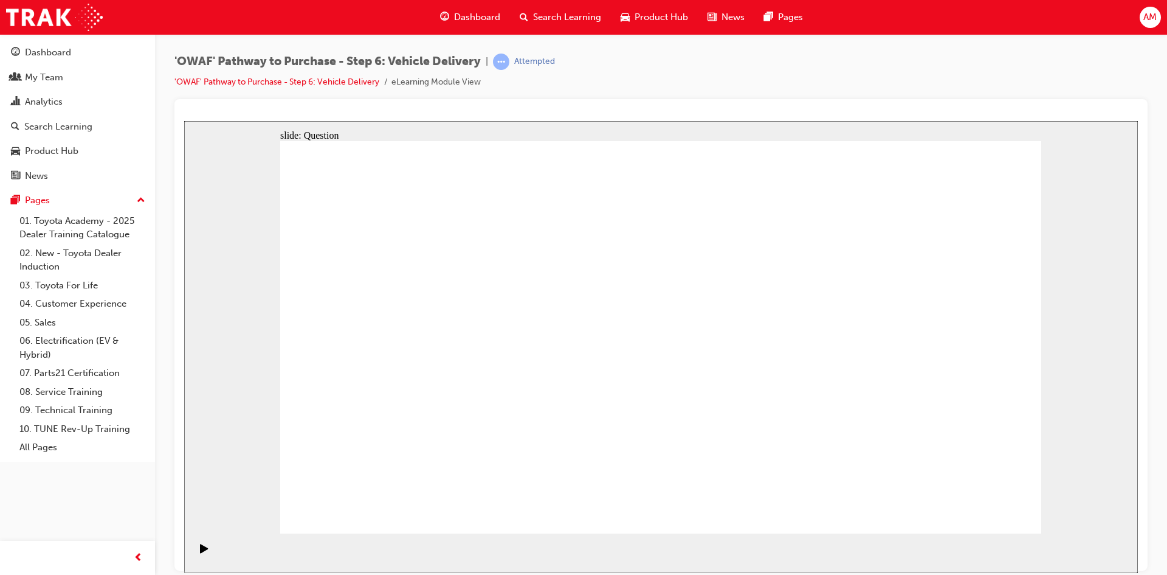
radio input "true"
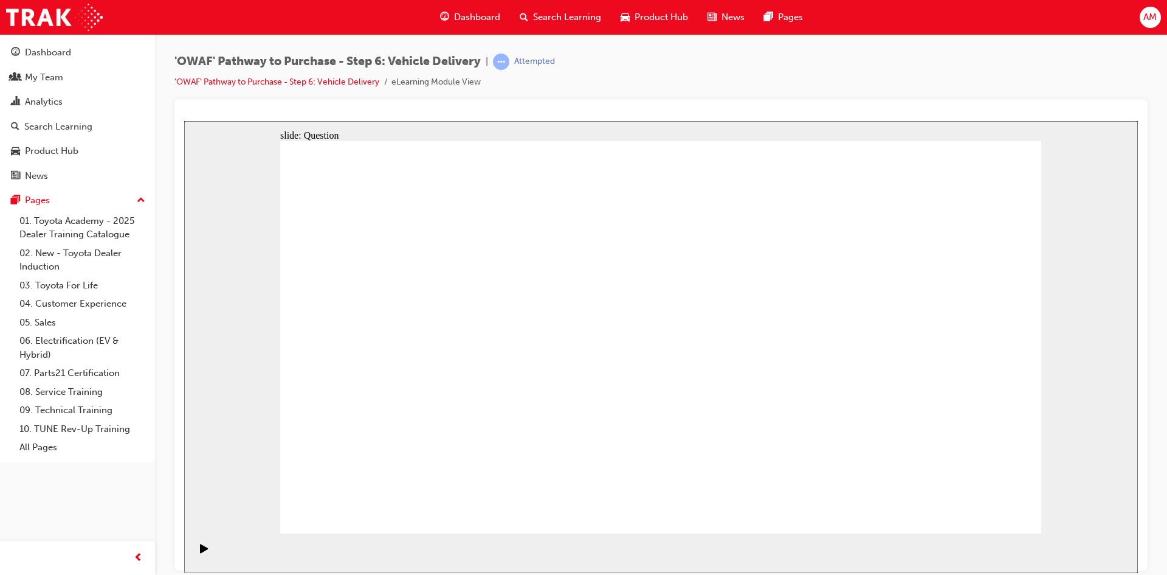
click at [589, 18] on span "Search Learning" at bounding box center [567, 17] width 68 height 14
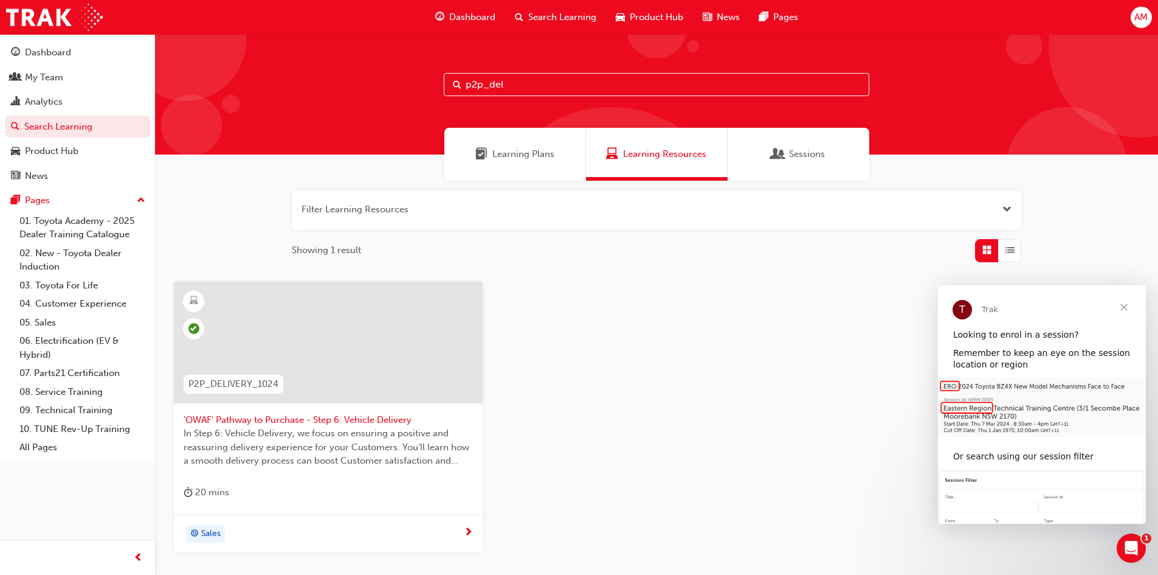
click at [573, 80] on input "p2p_del" at bounding box center [657, 84] width 426 height 23
type input "p2p_fol"
click at [285, 420] on span "'OWAF' Pathway to Purchase - Step 7: Follow-Up" at bounding box center [328, 420] width 289 height 14
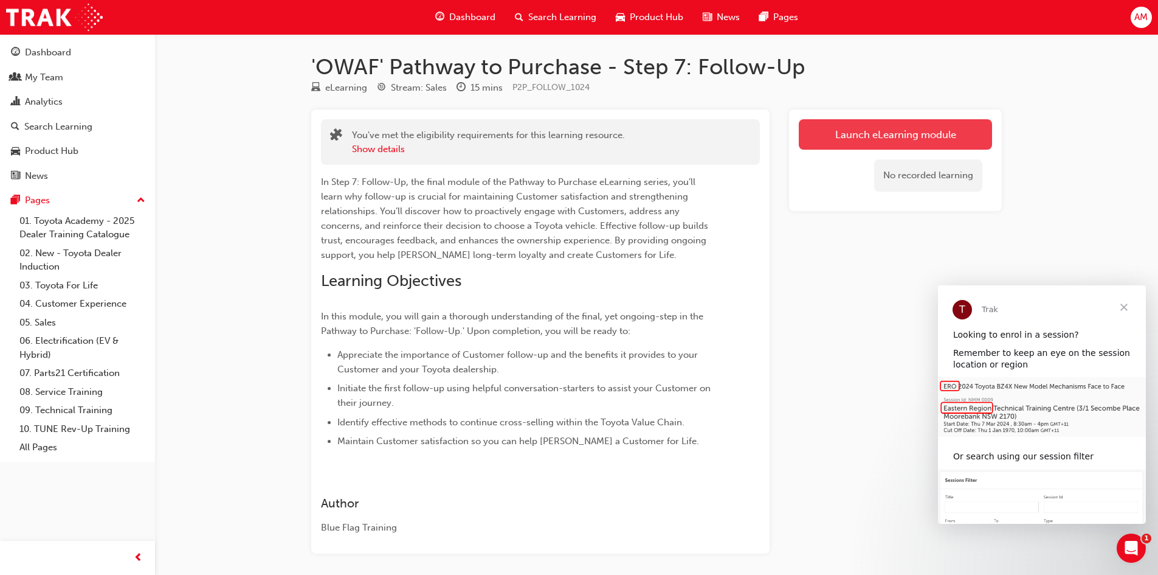
click at [871, 134] on link "Launch eLearning module" at bounding box center [895, 134] width 193 height 30
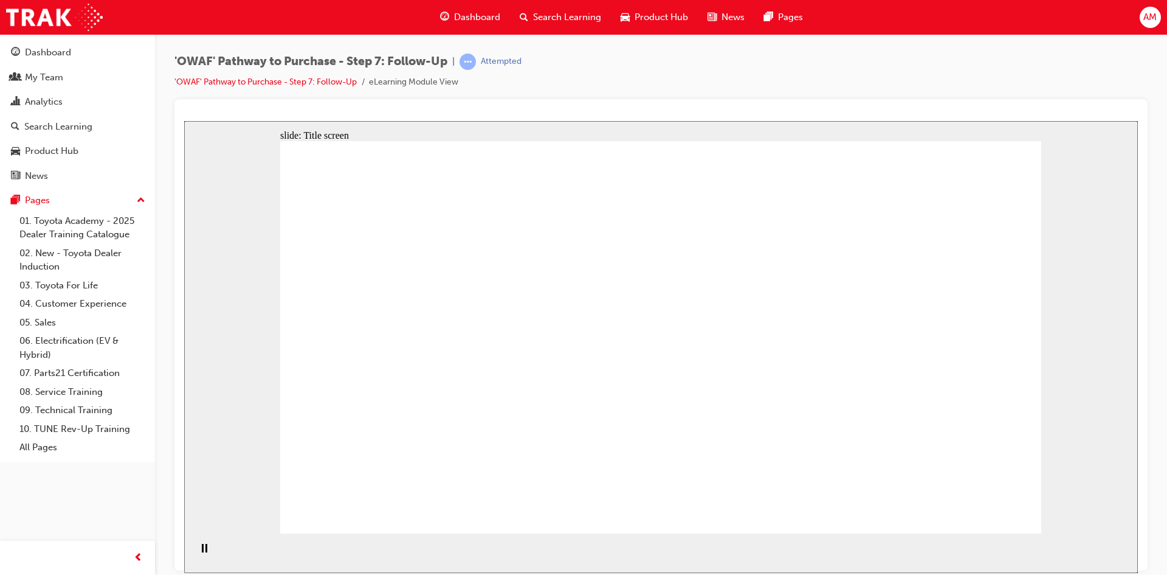
click at [432, 550] on section "Playback Speed 2 1.75 1.5 1.25 Normal" at bounding box center [661, 553] width 954 height 40
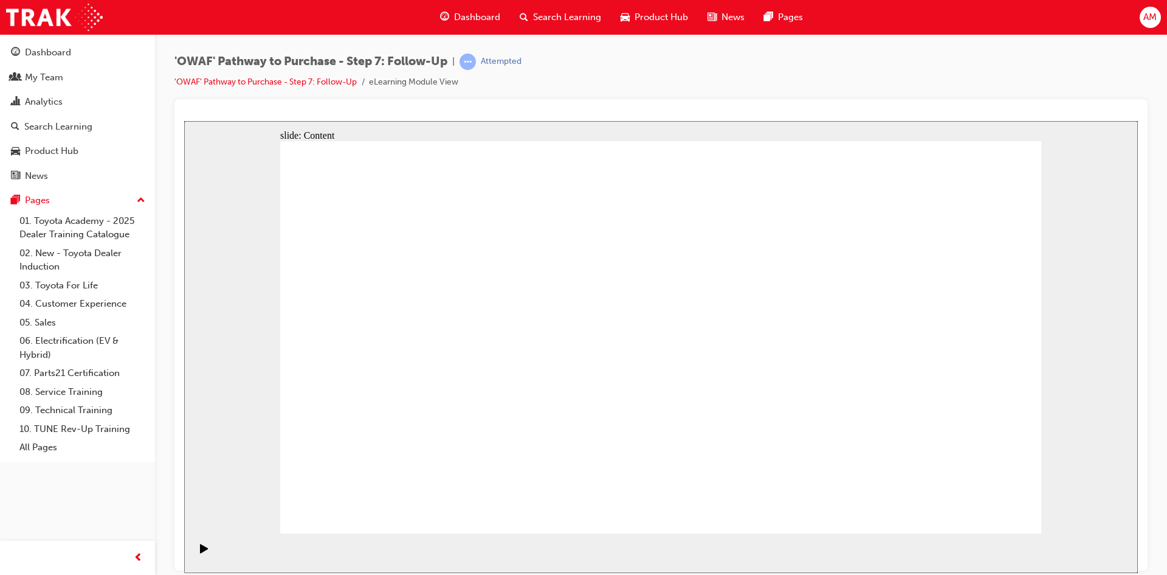
click at [1001, 49] on div "'OWAF' Pathway to Purchase - Step 7: Follow-Up | Attempted 'OWAF' Pathway to Pu…" at bounding box center [661, 289] width 1012 height 510
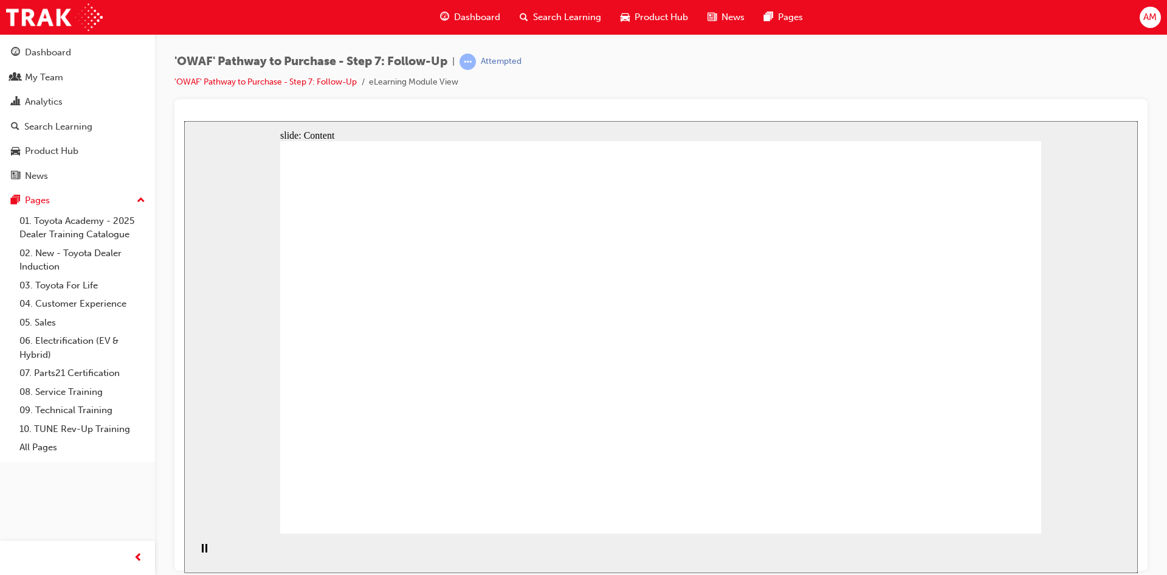
drag, startPoint x: 855, startPoint y: 496, endPoint x: 863, endPoint y: 500, distance: 8.8
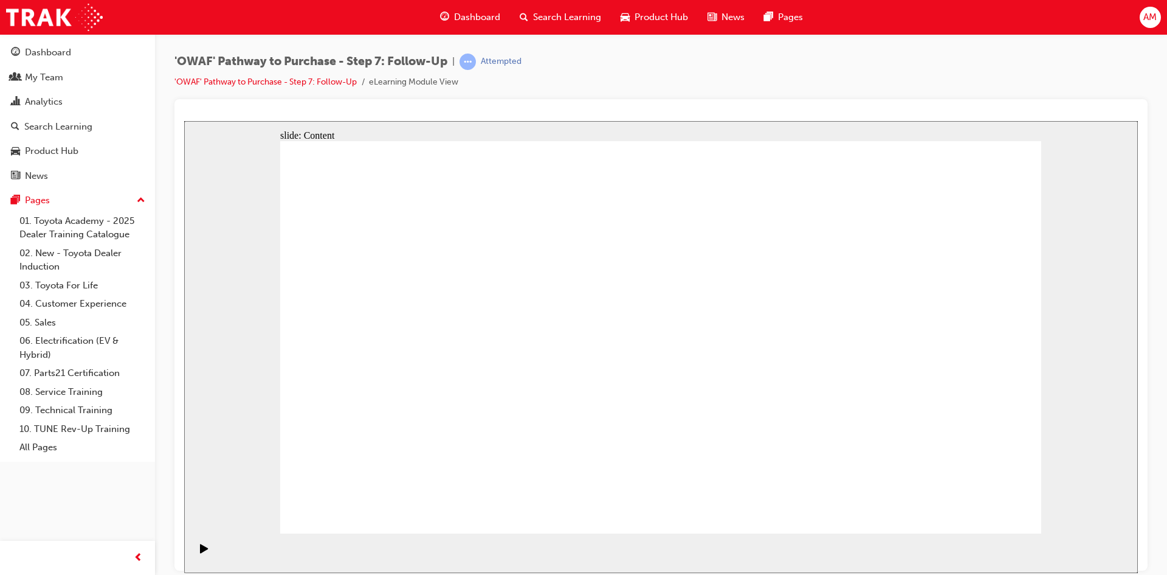
drag, startPoint x: 705, startPoint y: 351, endPoint x: 706, endPoint y: 361, distance: 9.7
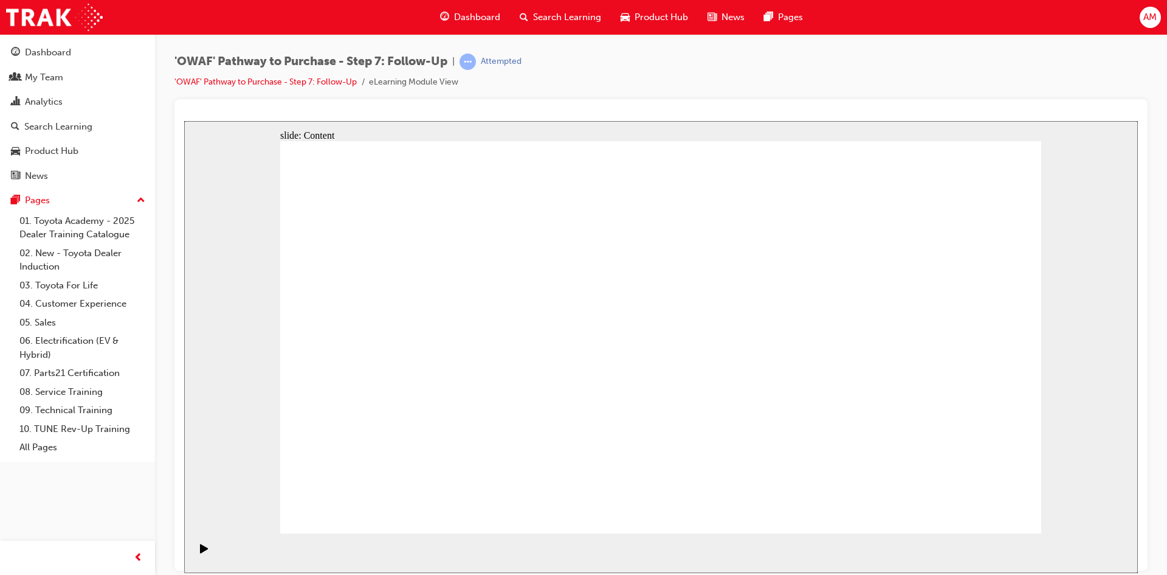
radio input "true"
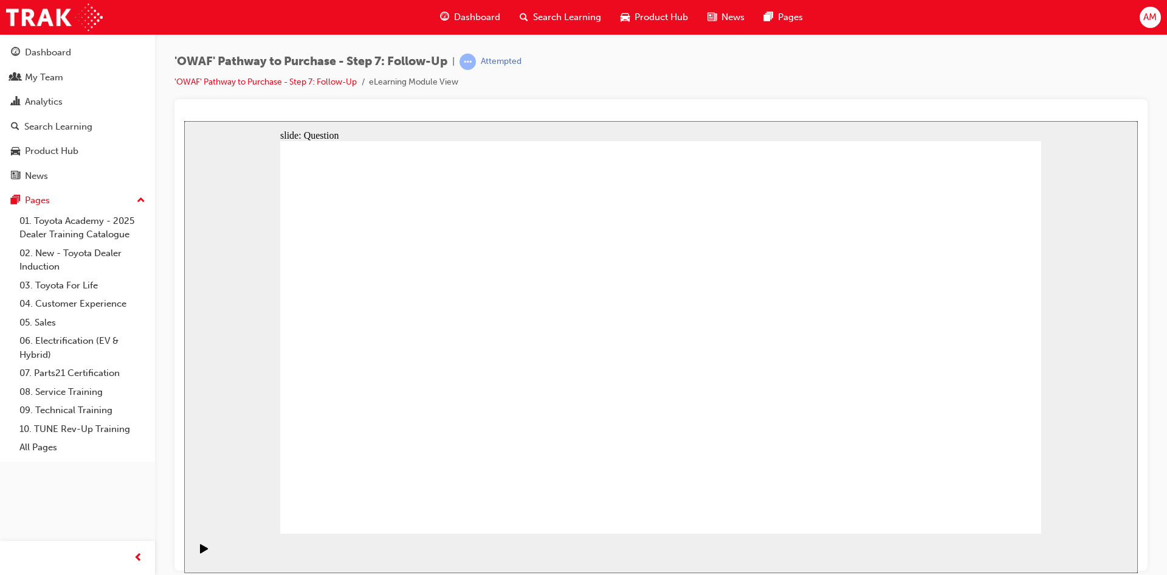
drag, startPoint x: 543, startPoint y: 444, endPoint x: 683, endPoint y: 294, distance: 204.8
drag, startPoint x: 666, startPoint y: 481, endPoint x: 493, endPoint y: 331, distance: 229.3
drag, startPoint x: 799, startPoint y: 443, endPoint x: 539, endPoint y: 370, distance: 270.3
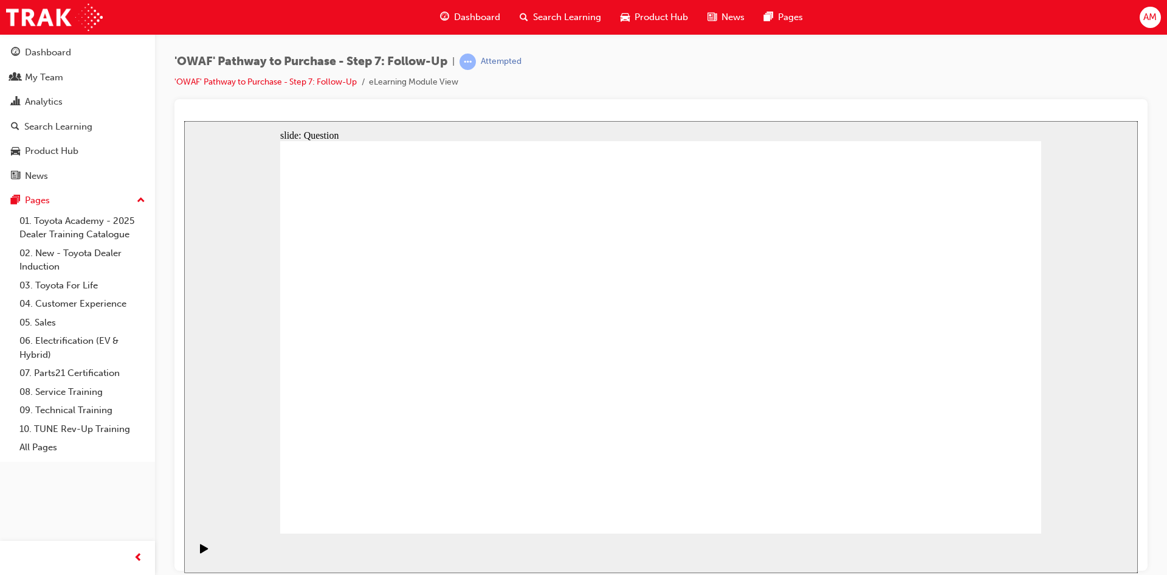
radio input "true"
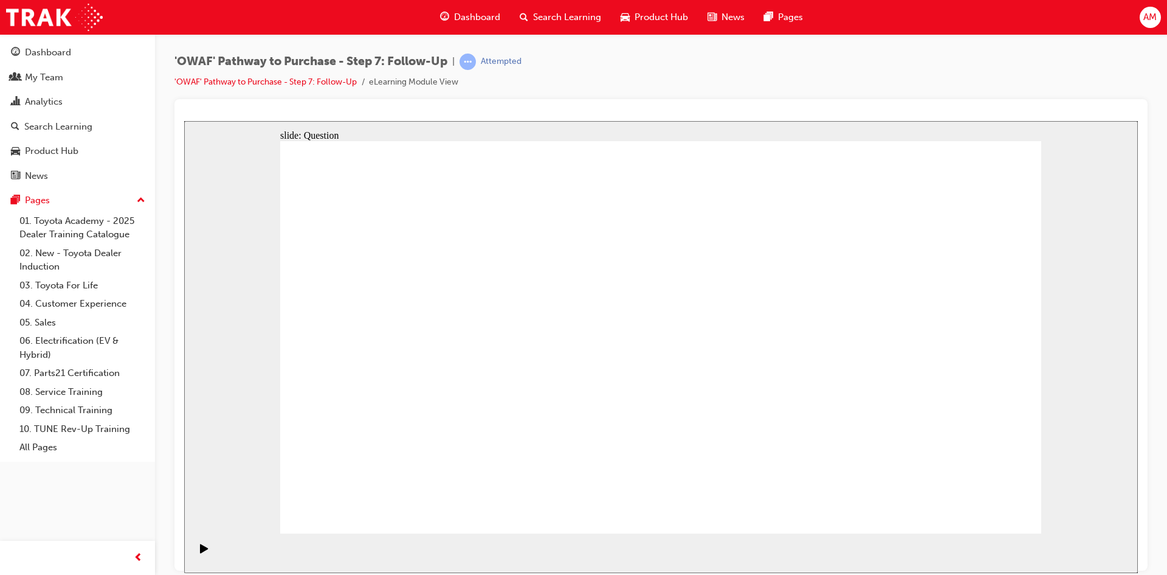
radio input "true"
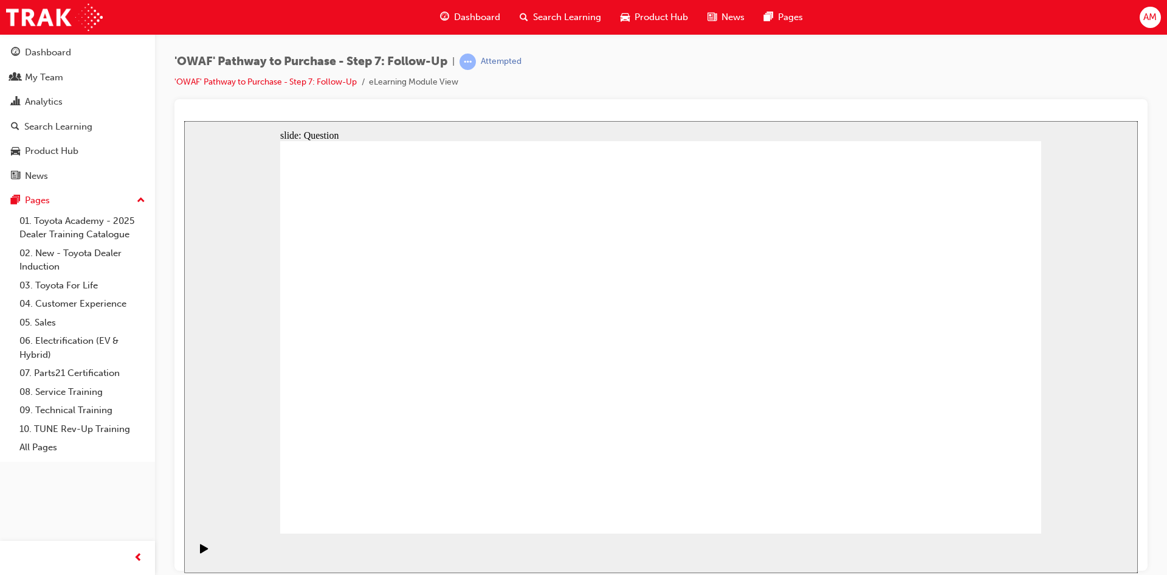
radio input "true"
radio input "false"
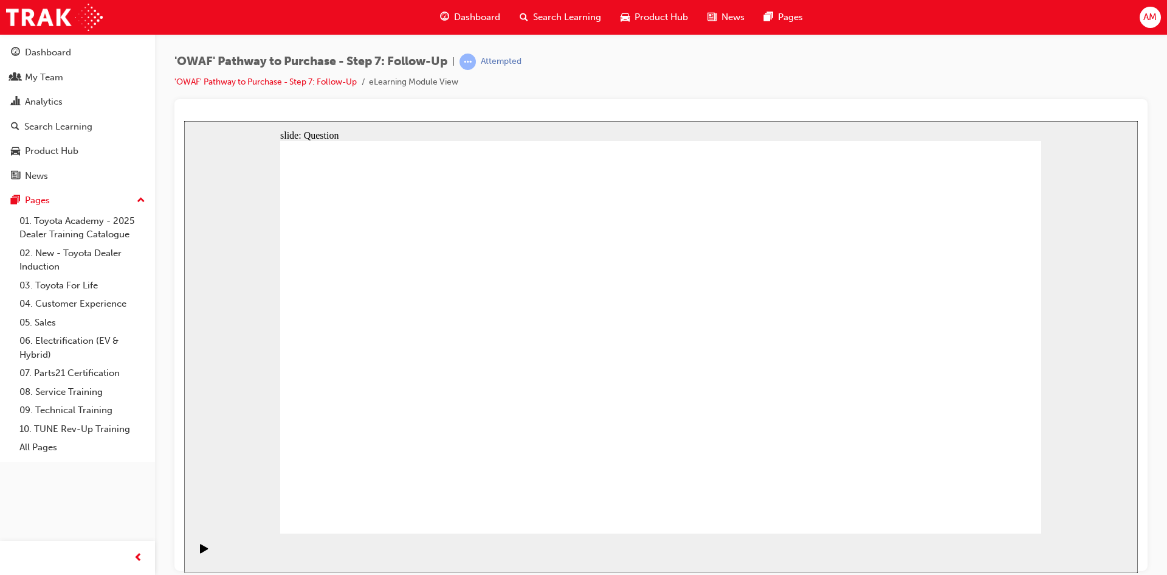
radio input "true"
drag, startPoint x: 857, startPoint y: 377, endPoint x: 875, endPoint y: 409, distance: 36.2
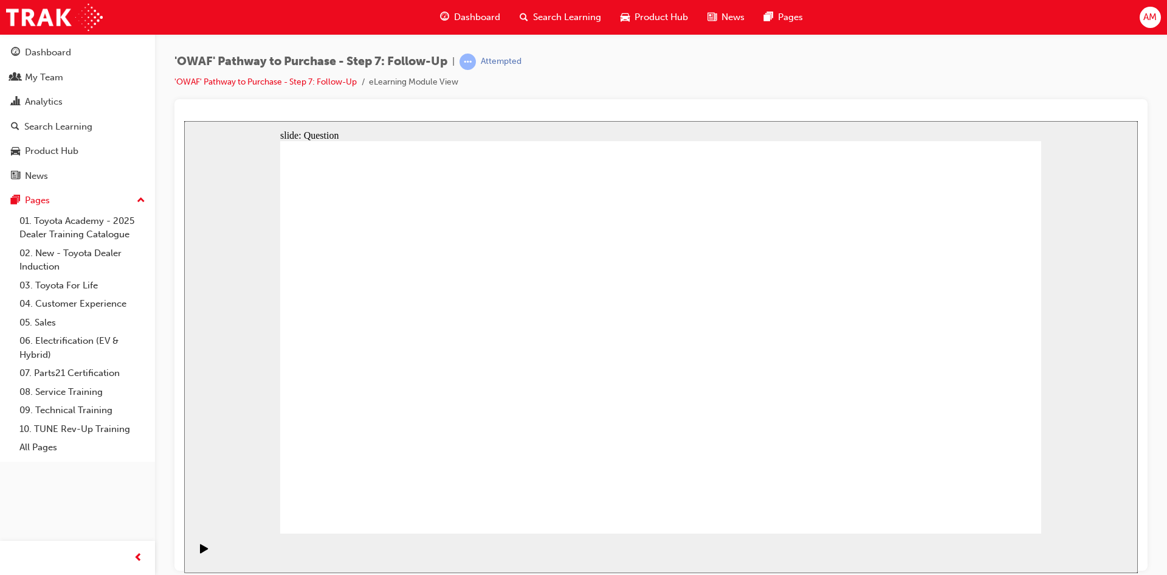
radio input "false"
radio input "true"
